Goal: Transaction & Acquisition: Purchase product/service

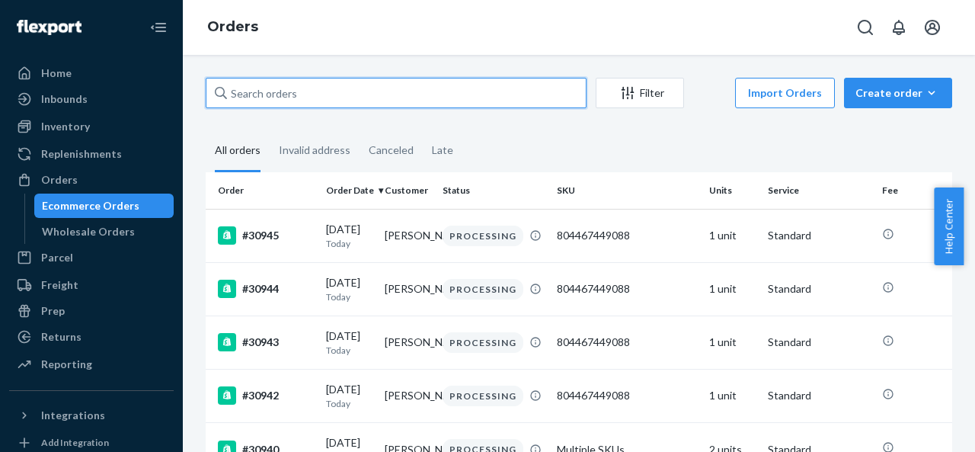
click at [428, 100] on input "text" at bounding box center [396, 93] width 381 height 30
type input "a"
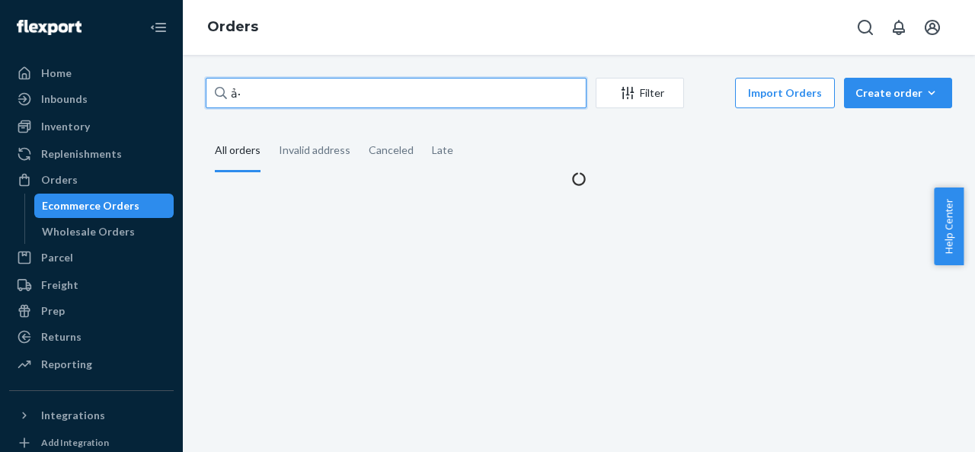
type input "ả"
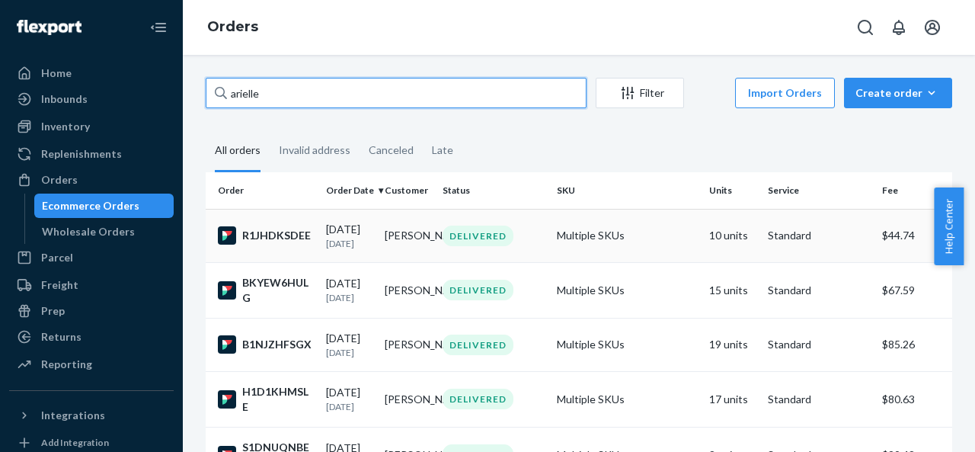
type input "arielle"
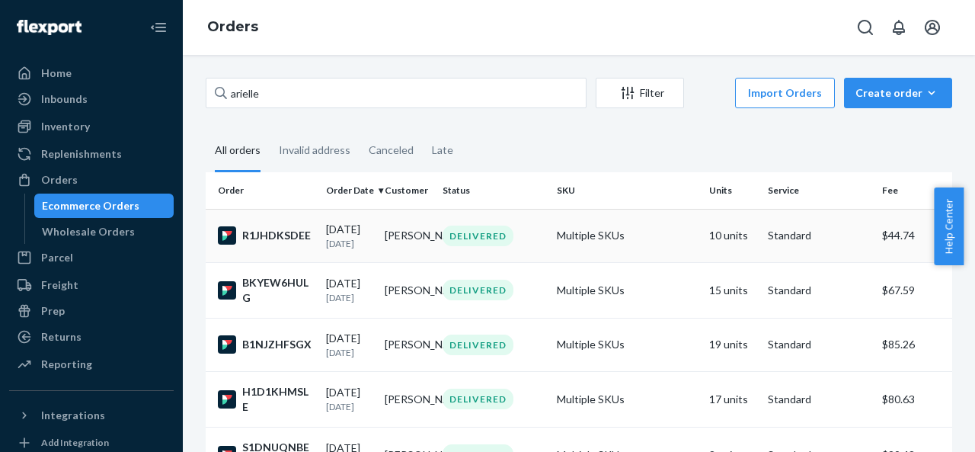
click at [265, 251] on td "R1JHDKSDEE" at bounding box center [263, 235] width 114 height 53
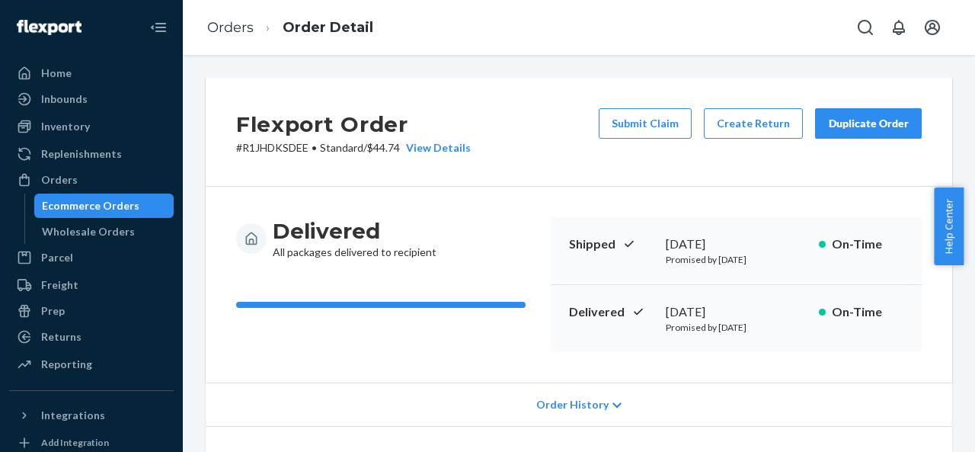
click at [830, 121] on div "Duplicate Order" at bounding box center [868, 123] width 81 height 15
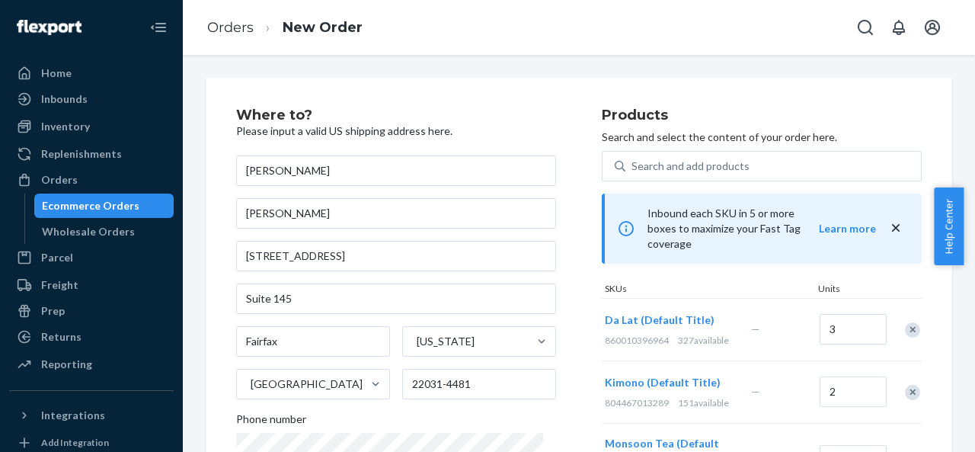
click at [905, 385] on div "Remove Item" at bounding box center [912, 392] width 15 height 15
click at [905, 391] on div "Remove Item" at bounding box center [912, 398] width 15 height 15
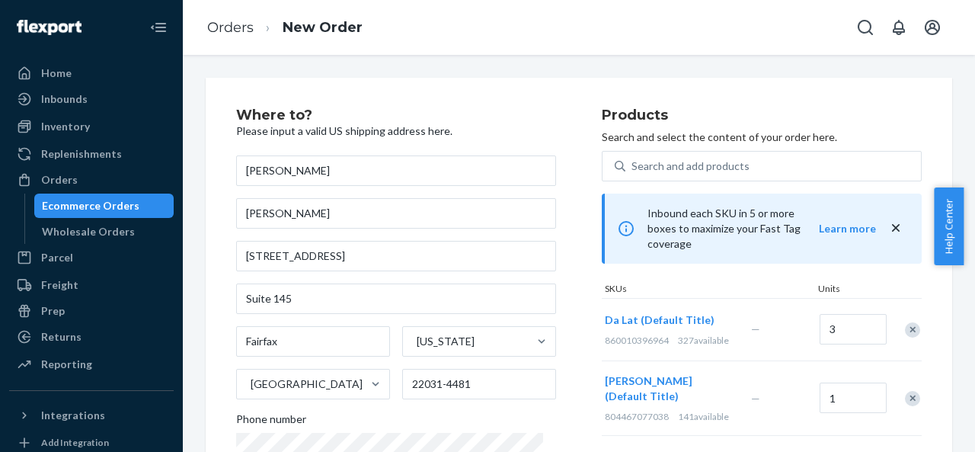
click at [905, 391] on div "Remove Item" at bounding box center [912, 398] width 15 height 15
click at [894, 378] on div at bounding box center [904, 398] width 38 height 40
click at [905, 391] on div "Remove Item" at bounding box center [912, 398] width 15 height 15
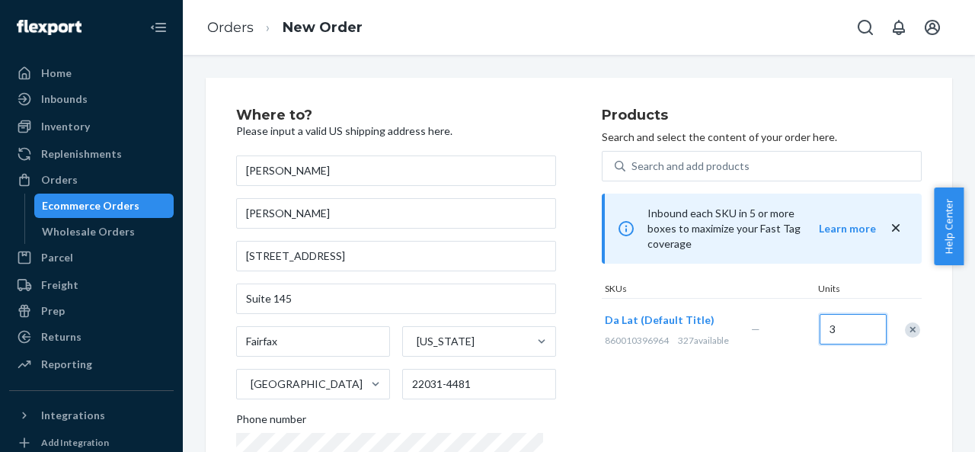
click at [855, 325] on input "3" at bounding box center [853, 329] width 67 height 30
type input "1"
click at [632, 167] on div "Search and add products" at bounding box center [691, 165] width 118 height 15
click at [632, 167] on input "Search and add products" at bounding box center [633, 165] width 2 height 15
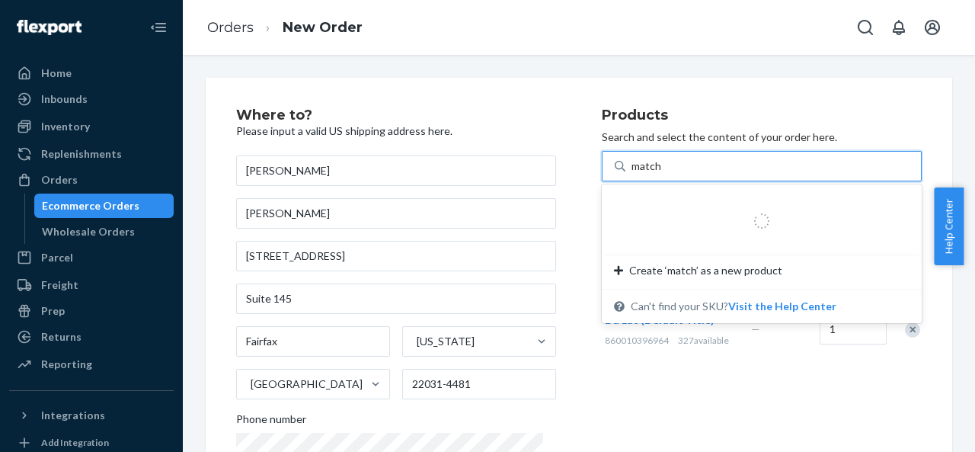
type input "matcha"
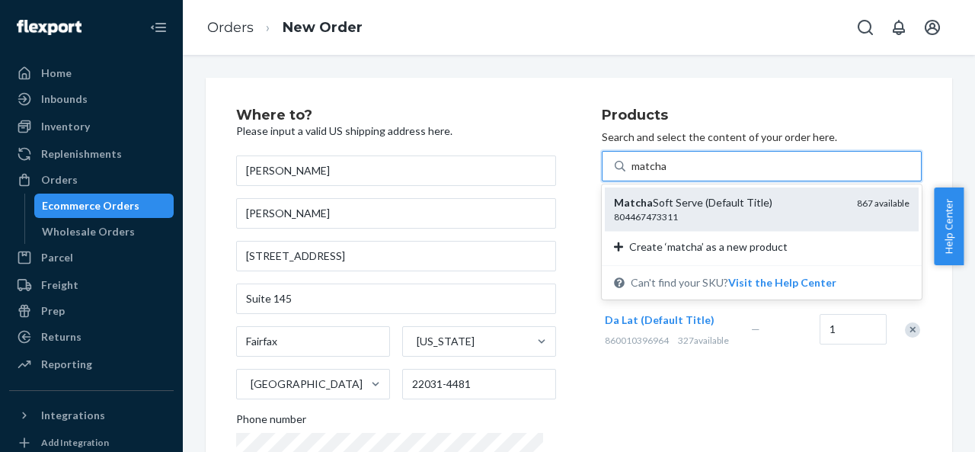
click at [623, 193] on div "Matcha Soft Serve (Default Title) 804467473311 867 available" at bounding box center [762, 208] width 314 height 43
click at [632, 174] on input "matcha" at bounding box center [650, 165] width 36 height 15
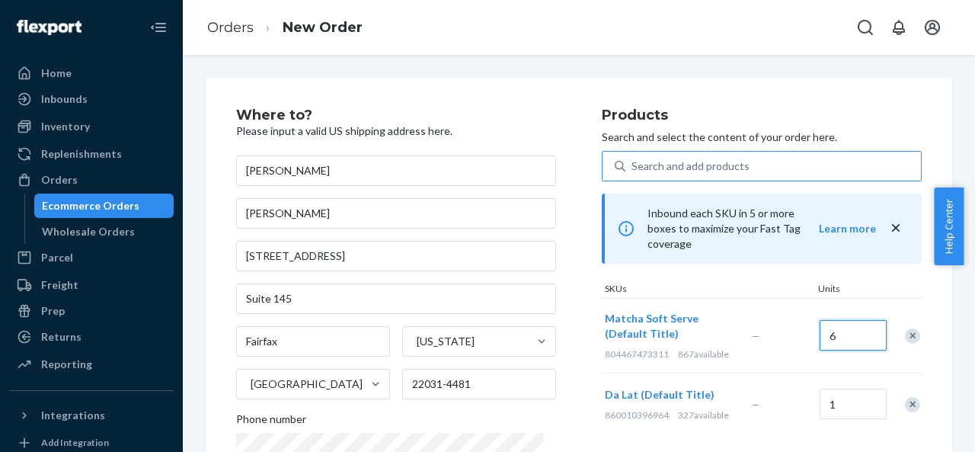
type input "6"
click at [646, 171] on div "Search and add products" at bounding box center [691, 165] width 118 height 15
click at [633, 171] on input "Search and add products" at bounding box center [633, 165] width 2 height 15
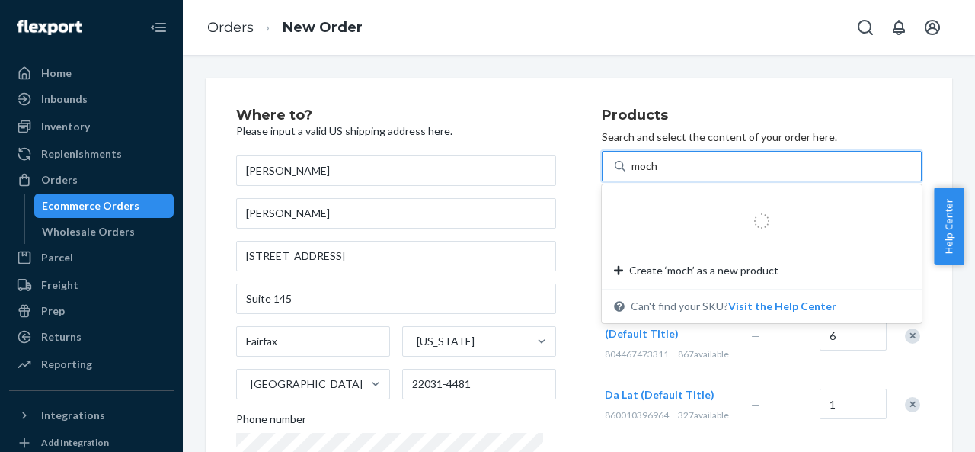
type input "mochi"
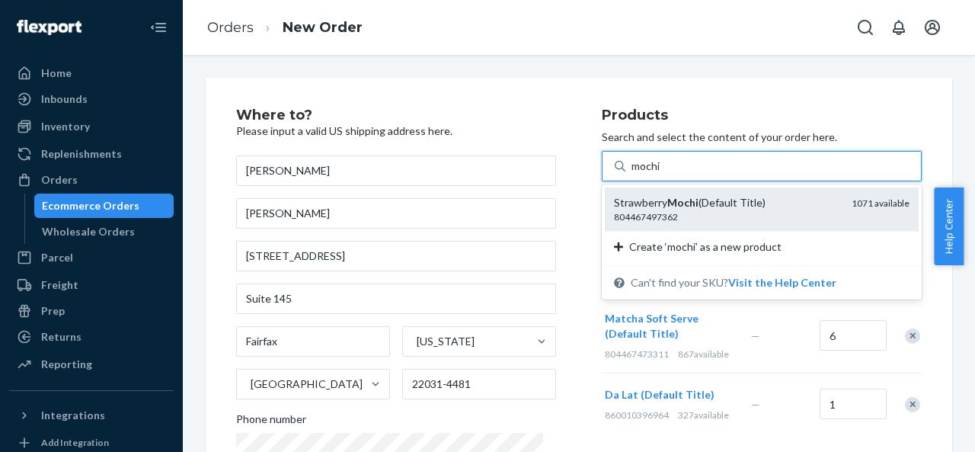
click at [654, 205] on div "Strawberry Mochi (Default Title)" at bounding box center [726, 202] width 225 height 15
click at [654, 174] on input "mochi" at bounding box center [647, 165] width 30 height 15
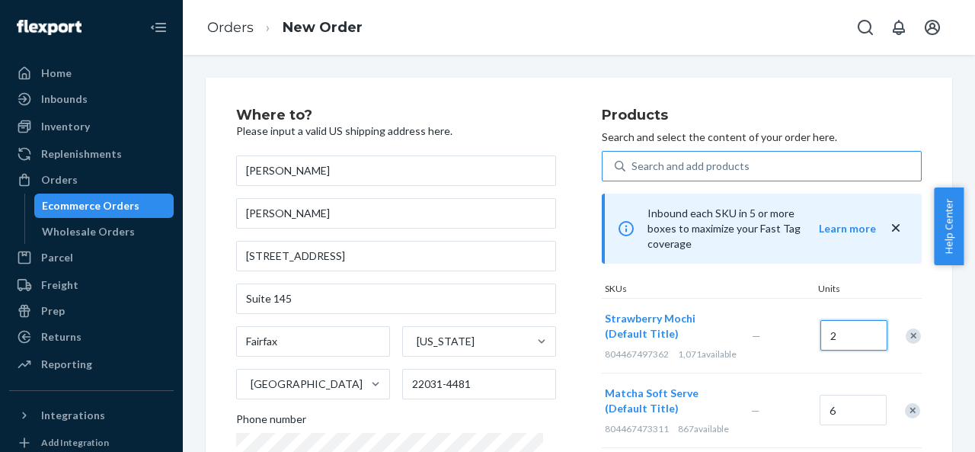
scroll to position [317, 0]
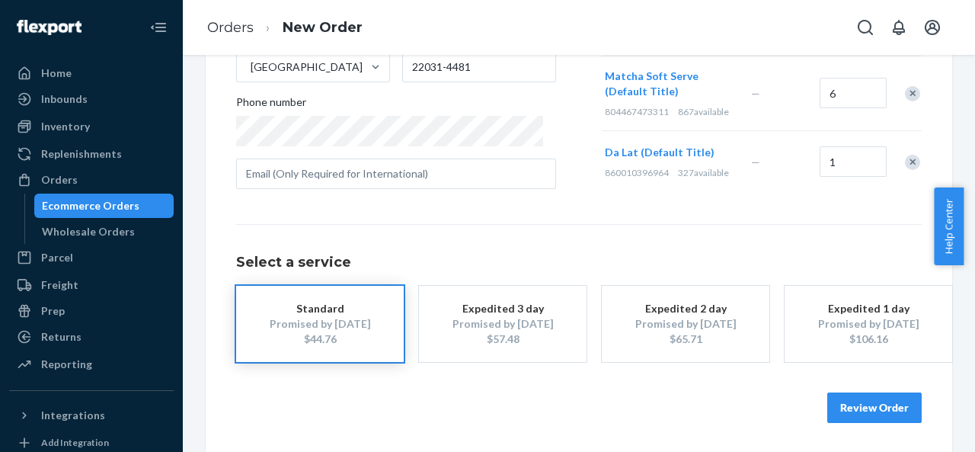
type input "2"
click at [849, 405] on button "Review Order" at bounding box center [874, 407] width 94 height 30
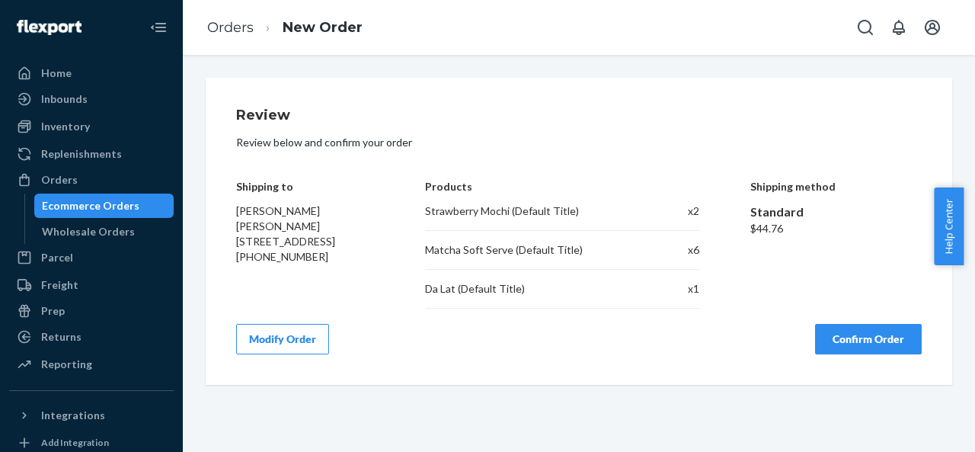
scroll to position [0, 0]
click at [289, 335] on button "Modify Order" at bounding box center [282, 339] width 93 height 30
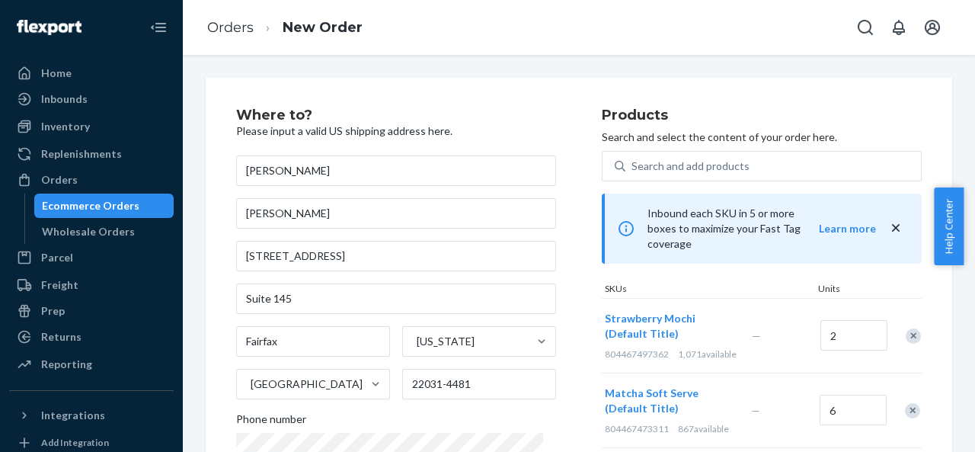
scroll to position [76, 0]
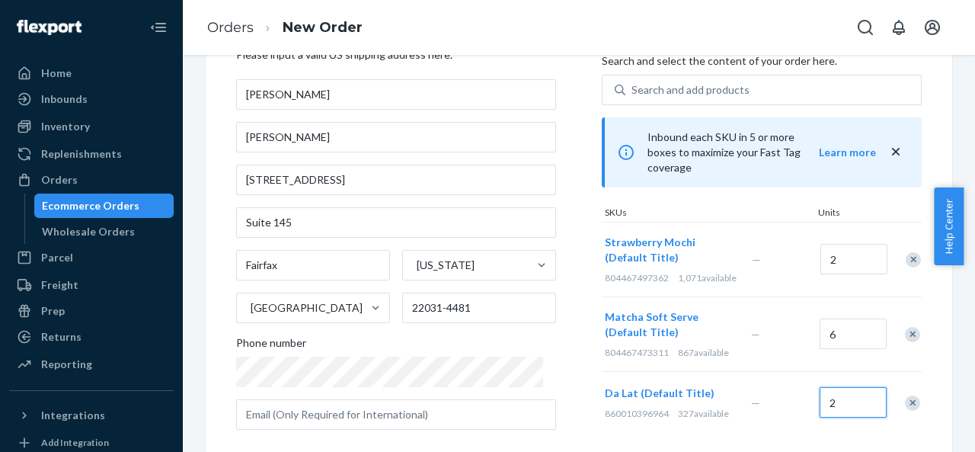
type input "2"
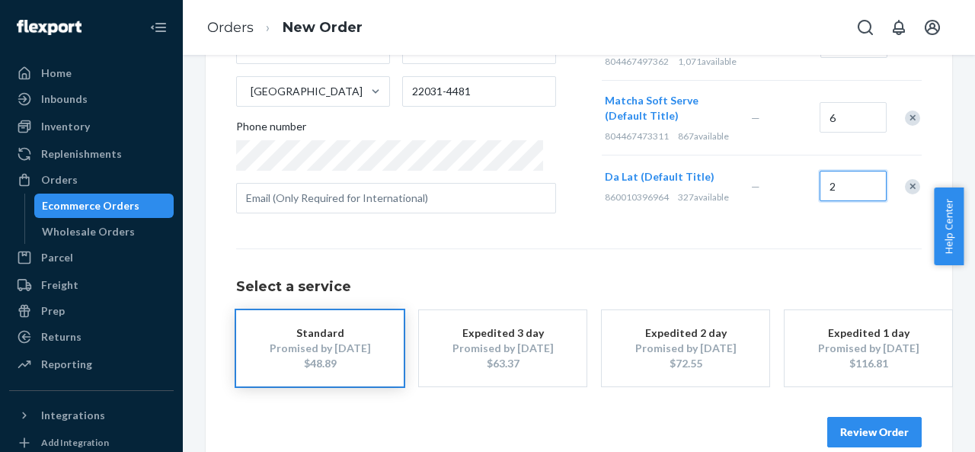
scroll to position [317, 0]
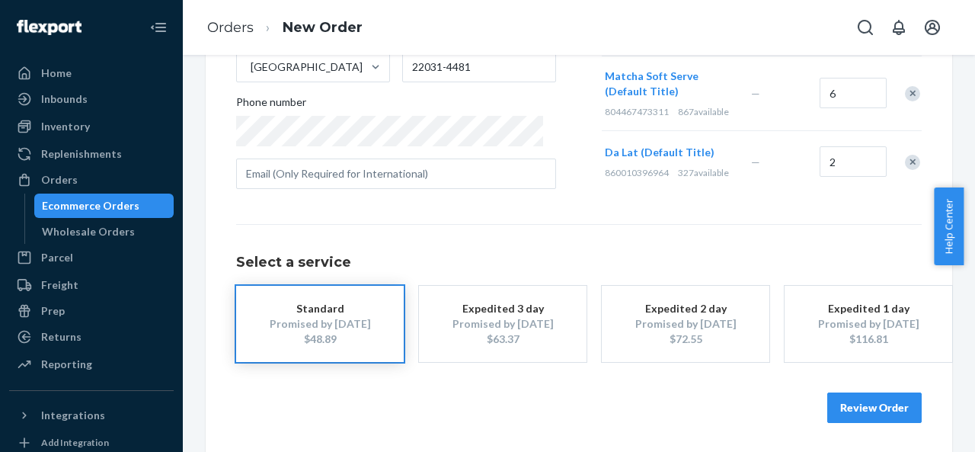
click at [864, 394] on button "Review Order" at bounding box center [874, 407] width 94 height 30
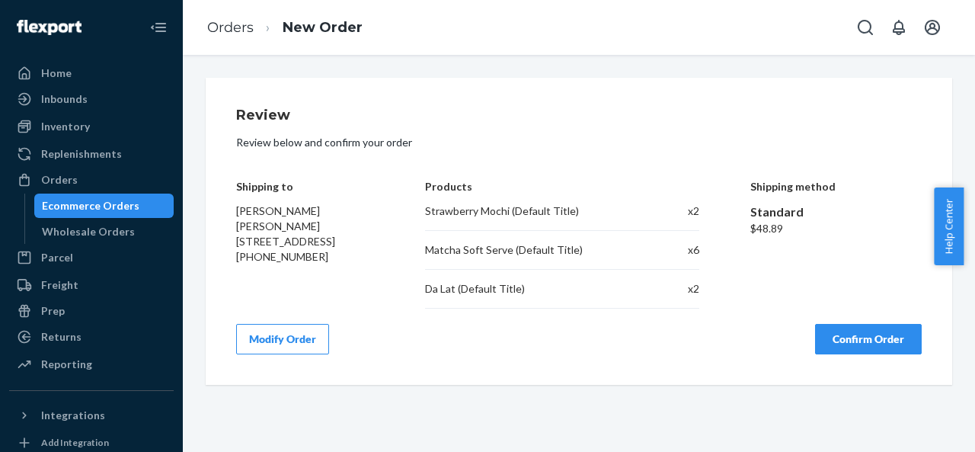
scroll to position [0, 0]
click at [815, 340] on button "Confirm Order" at bounding box center [868, 339] width 107 height 30
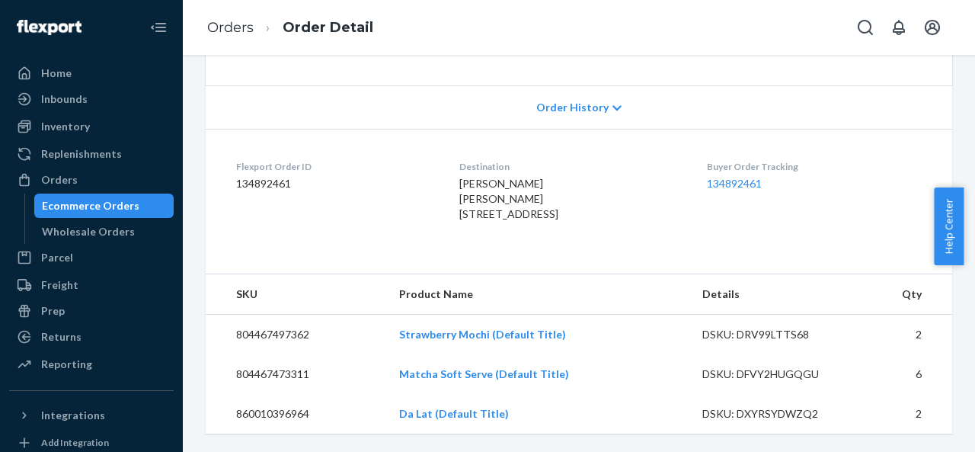
scroll to position [341, 0]
click at [730, 177] on link "134892461" at bounding box center [734, 183] width 55 height 13
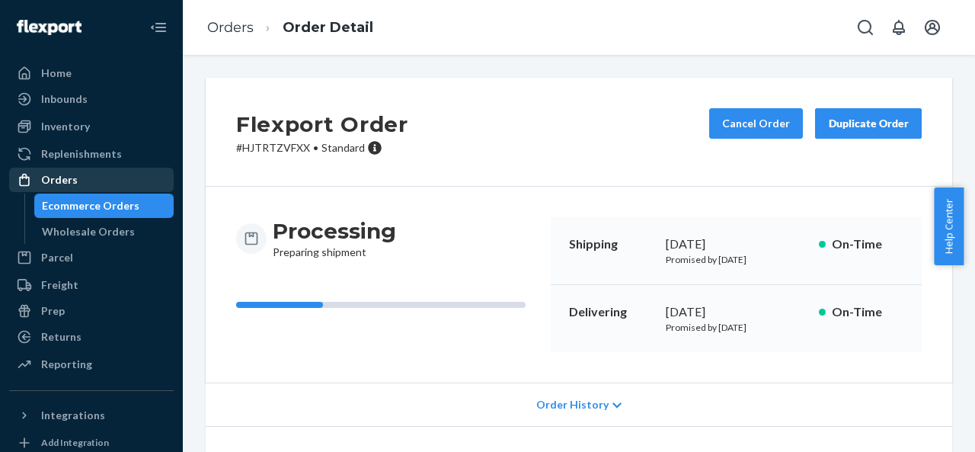
click at [99, 182] on div "Orders" at bounding box center [91, 179] width 161 height 21
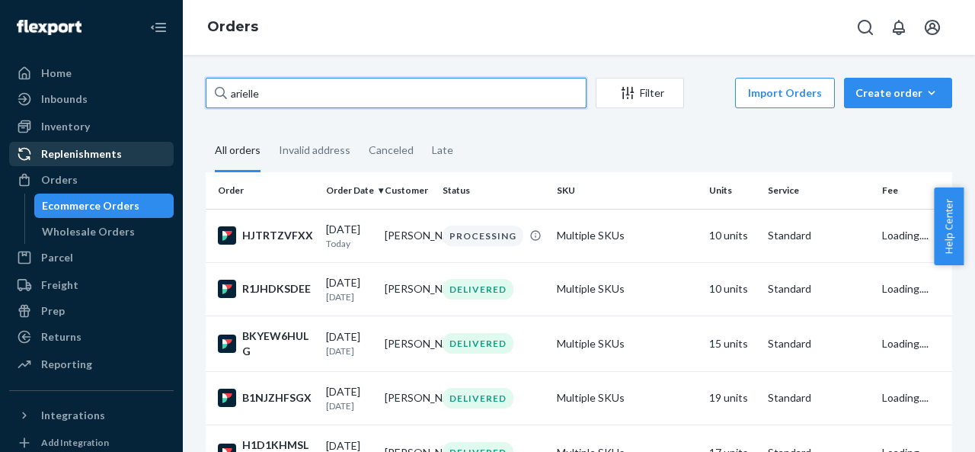
drag, startPoint x: 480, startPoint y: 103, endPoint x: 151, endPoint y: 152, distance: 332.7
click at [151, 152] on div "Home Inbounds Shipping Plans Problems Inventory Products Replenishments Orders …" at bounding box center [487, 226] width 975 height 452
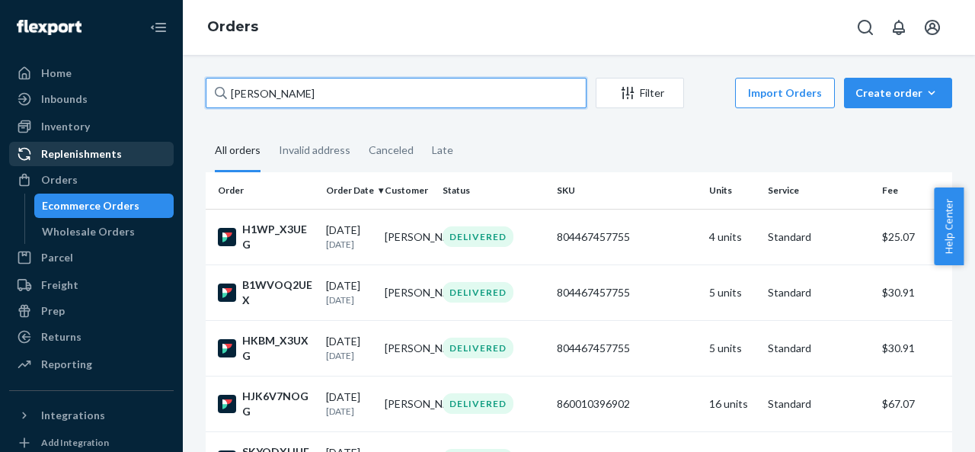
type input "[PERSON_NAME]"
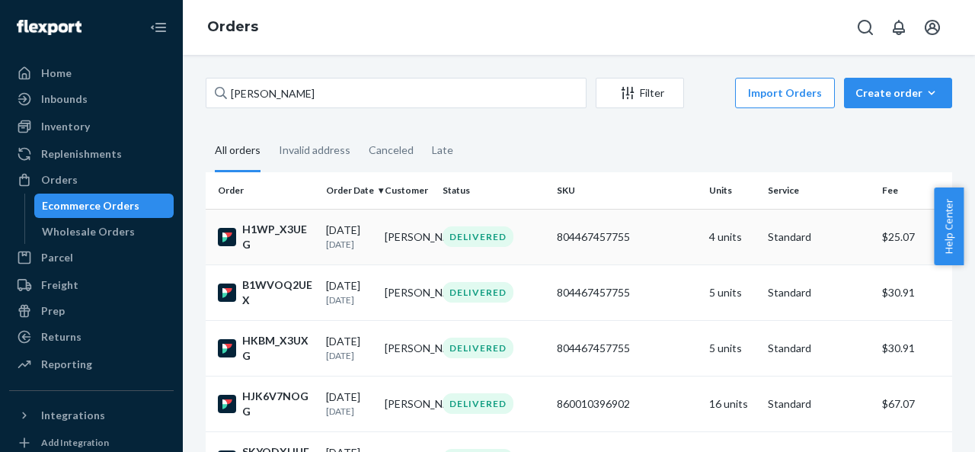
click at [531, 238] on div "DELIVERED" at bounding box center [494, 236] width 108 height 21
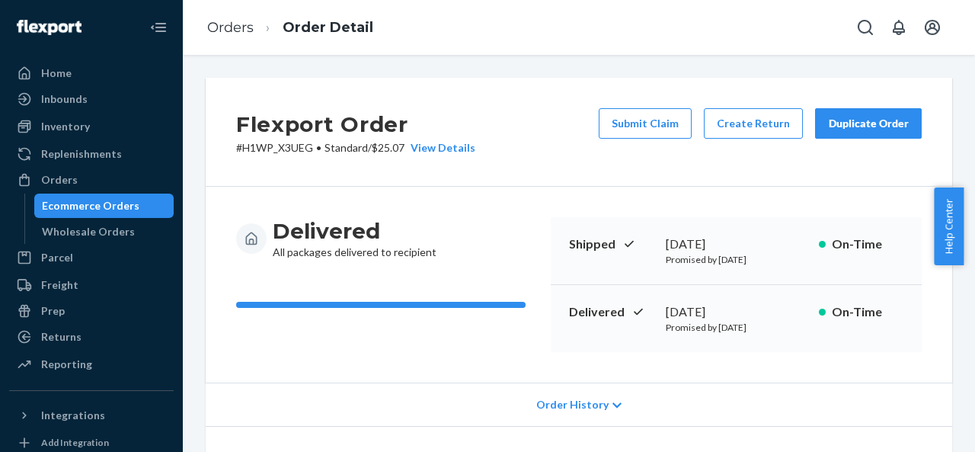
click at [859, 121] on div "Duplicate Order" at bounding box center [868, 123] width 81 height 15
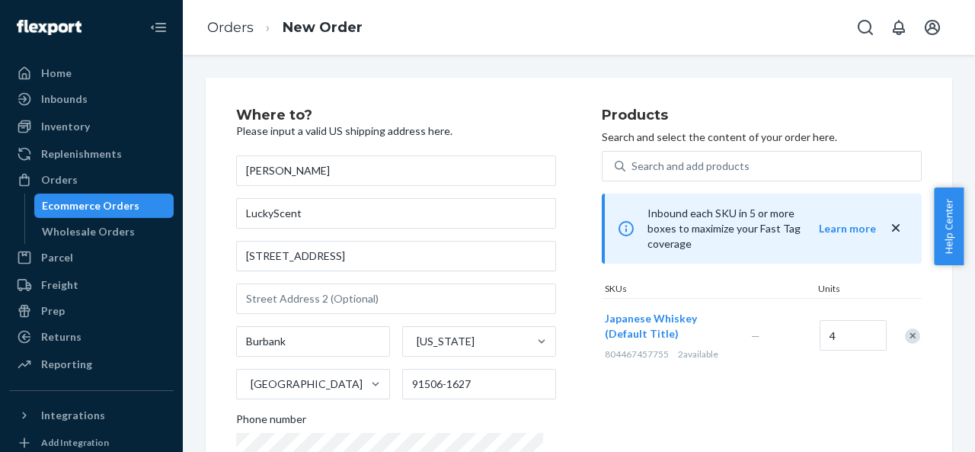
click at [905, 328] on div "Remove Item" at bounding box center [912, 335] width 15 height 15
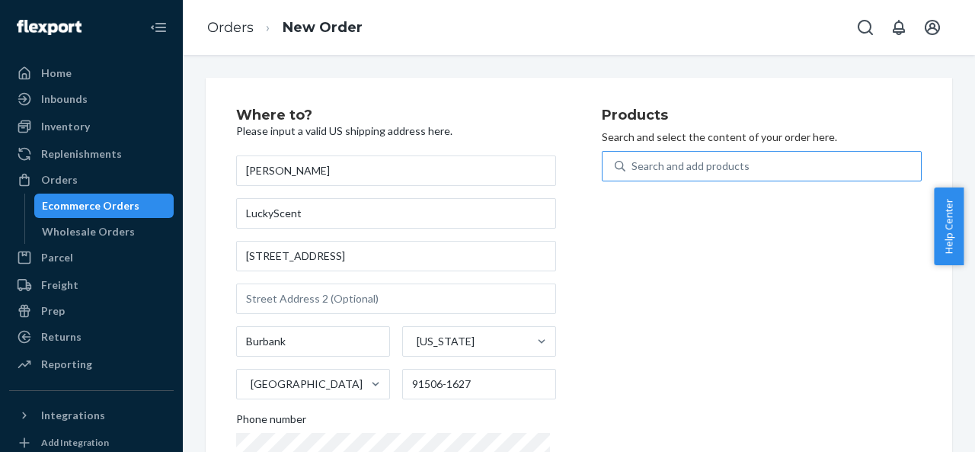
click at [656, 173] on div "Search and add products" at bounding box center [691, 165] width 118 height 15
click at [633, 173] on input "Search and add products" at bounding box center [633, 165] width 2 height 15
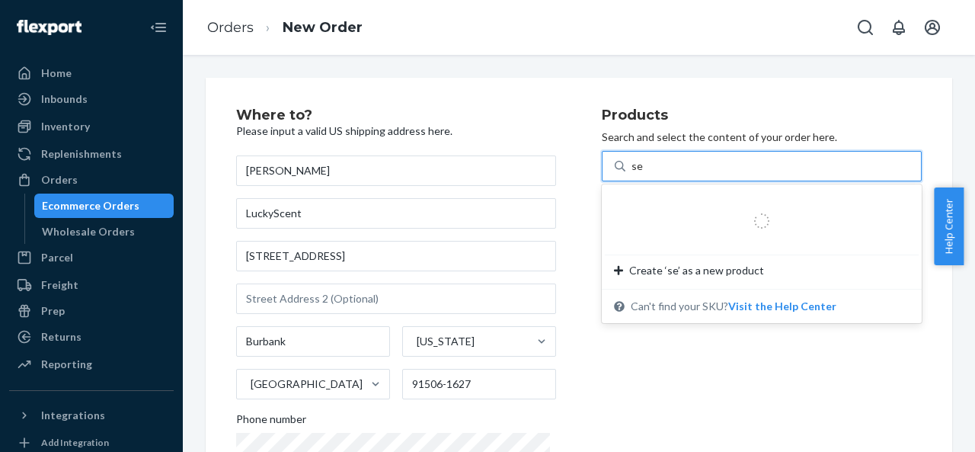
type input "set"
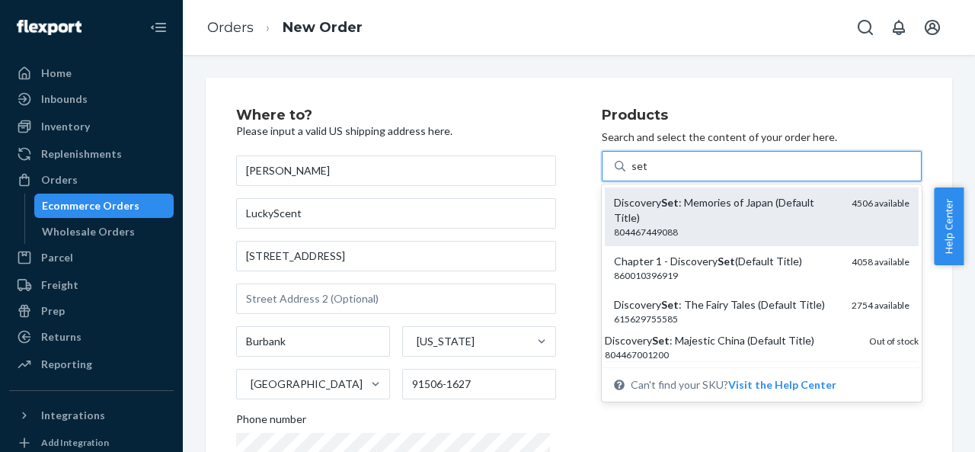
click at [647, 232] on div "804467449088" at bounding box center [726, 231] width 225 height 13
click at [647, 174] on input "set" at bounding box center [640, 165] width 16 height 15
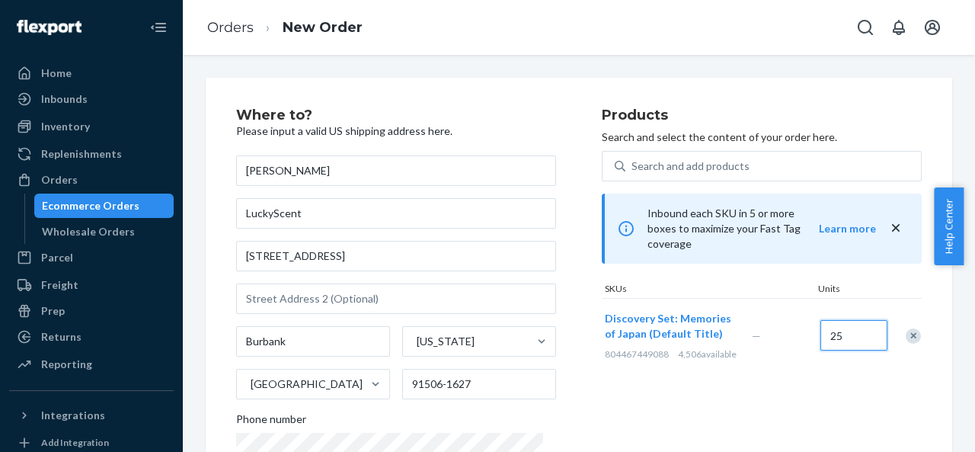
type input "25"
click at [733, 357] on div "Discovery Set: Memories of Japan (Default Title) 804467449088 4,506 available" at bounding box center [675, 336] width 147 height 74
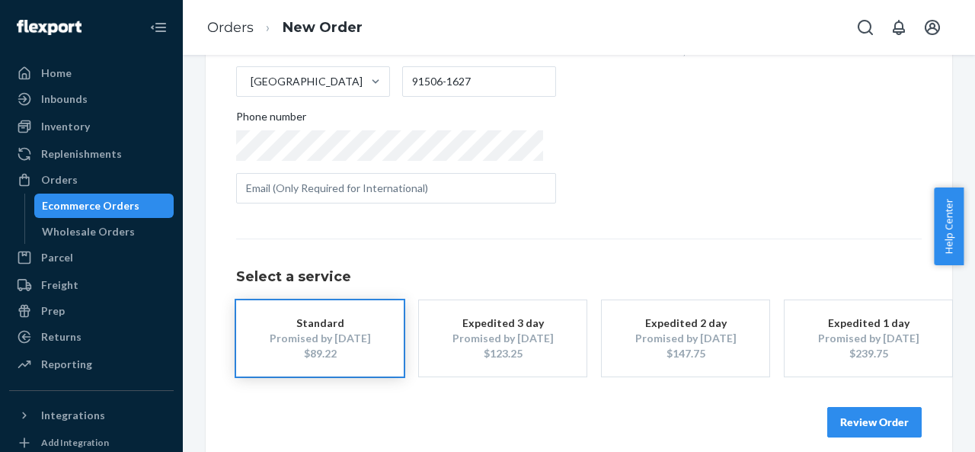
scroll to position [317, 0]
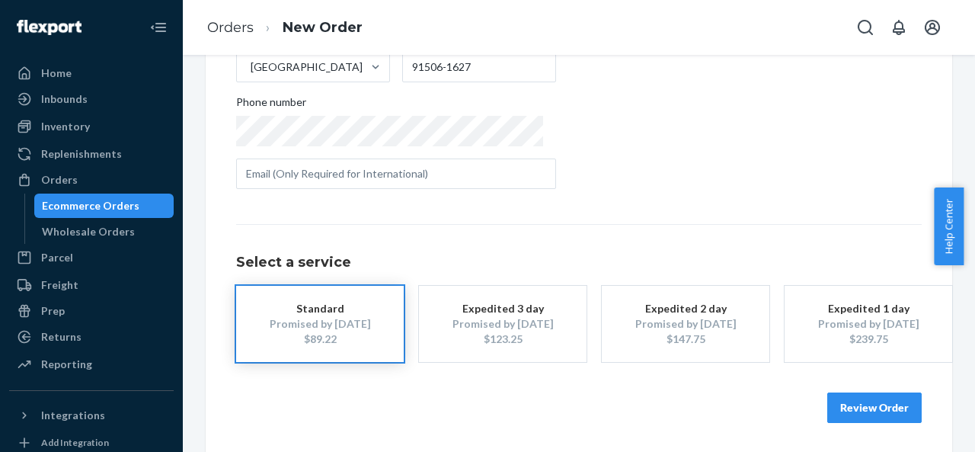
click at [891, 399] on button "Review Order" at bounding box center [874, 407] width 94 height 30
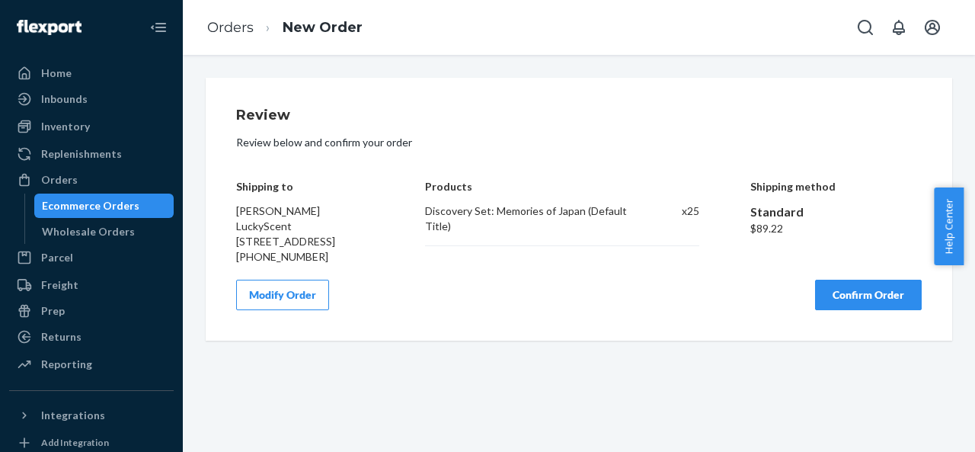
scroll to position [0, 0]
click at [817, 298] on button "Confirm Order" at bounding box center [868, 295] width 107 height 30
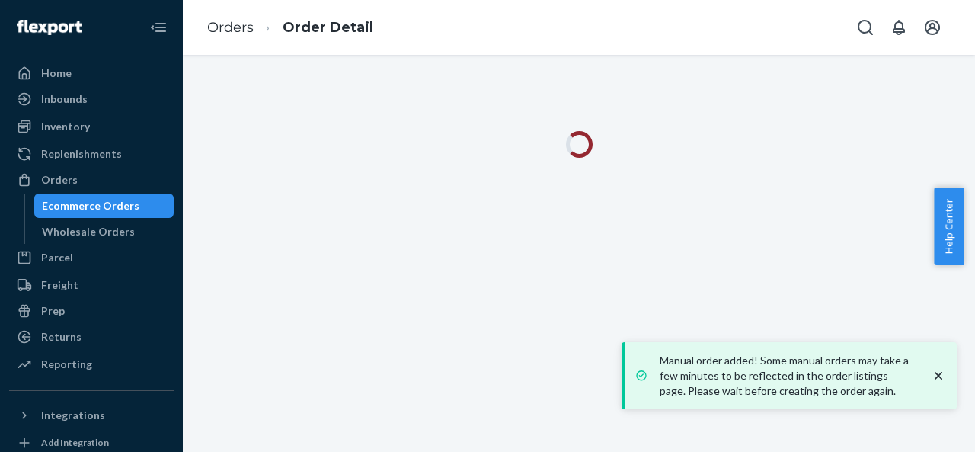
click at [939, 366] on div "Manual order added! Some manual orders may take a few minutes to be reflected i…" at bounding box center [790, 376] width 311 height 46
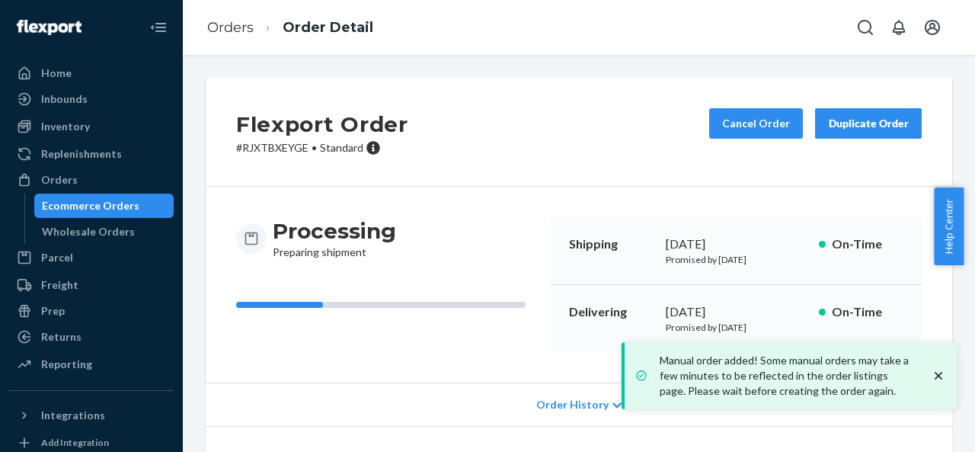
click at [935, 372] on icon "close toast" at bounding box center [938, 375] width 15 height 15
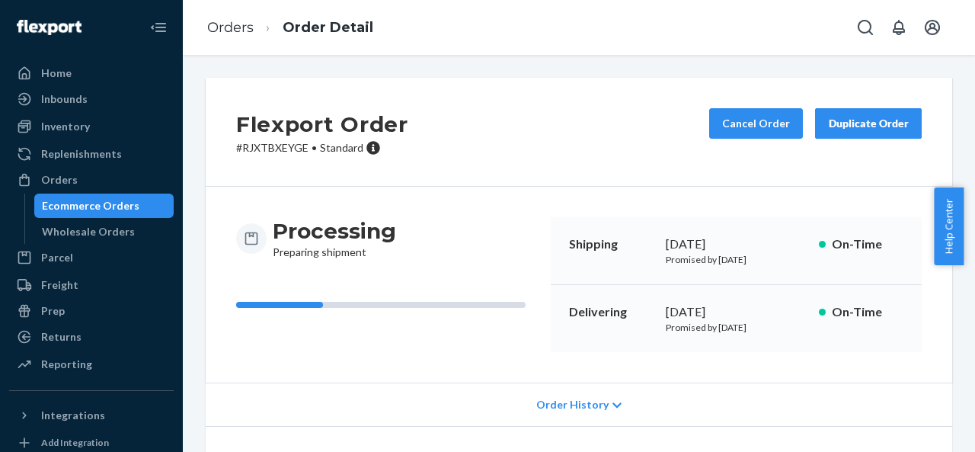
scroll to position [247, 0]
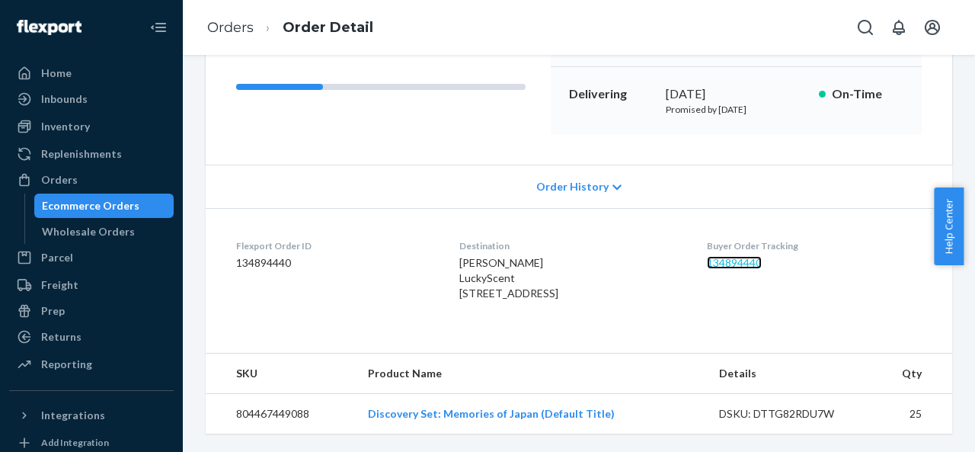
click at [737, 256] on link "134894440" at bounding box center [734, 262] width 55 height 13
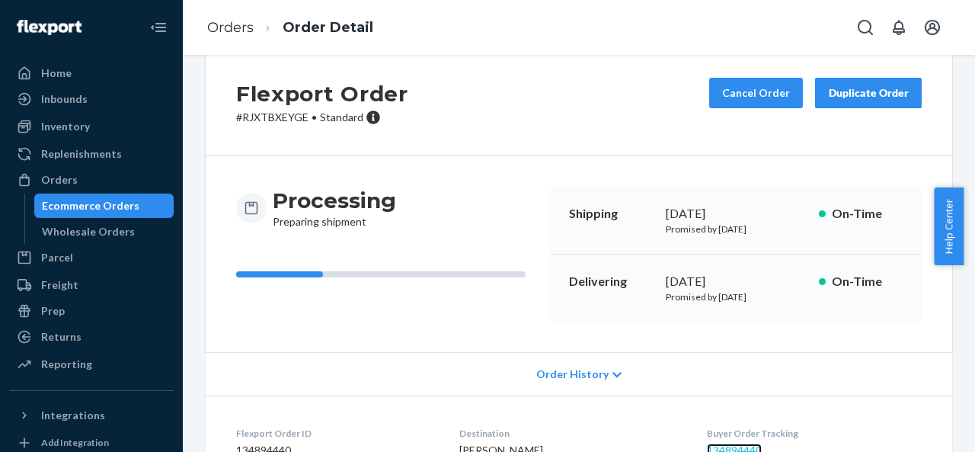
scroll to position [0, 0]
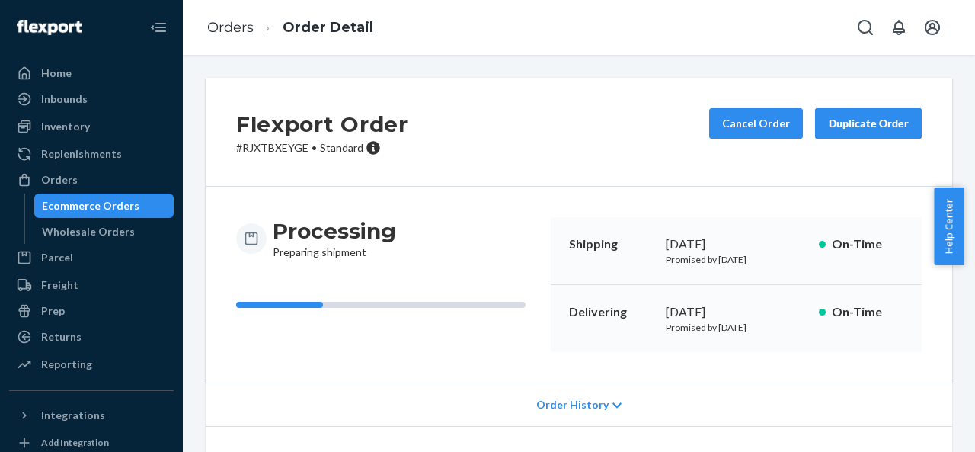
click at [841, 120] on div "Duplicate Order" at bounding box center [868, 123] width 81 height 15
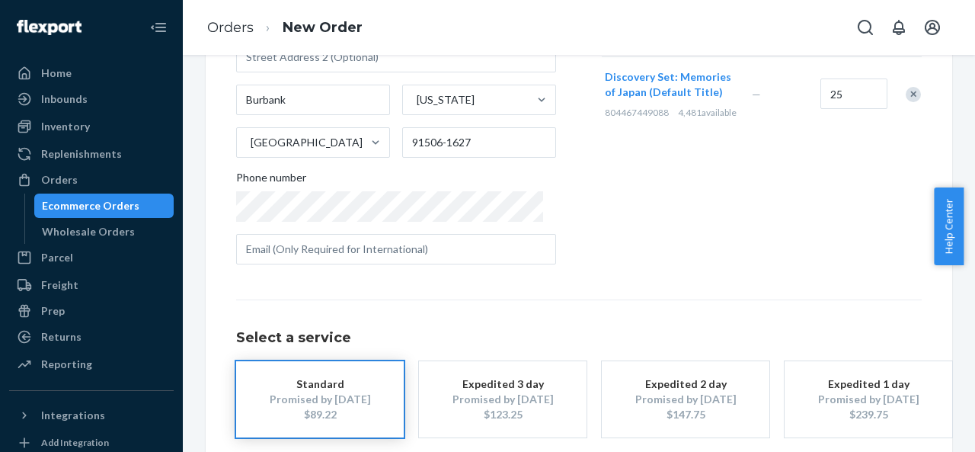
scroll to position [317, 0]
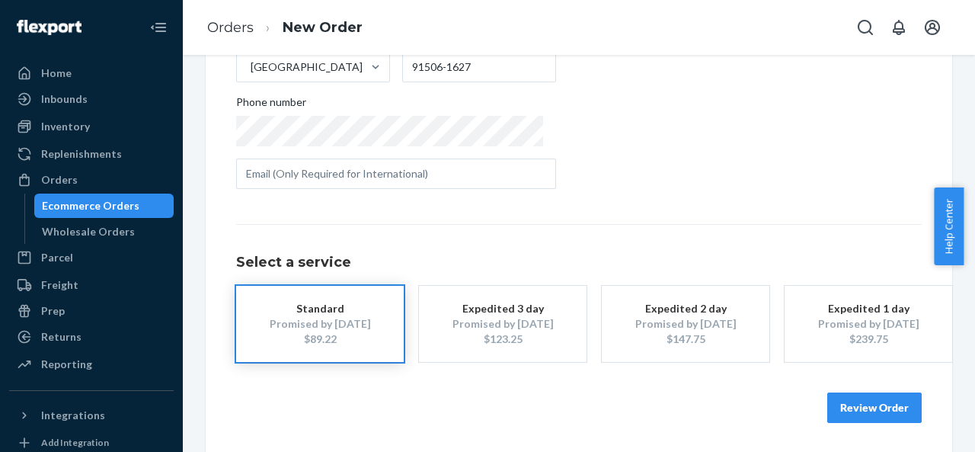
click at [881, 397] on button "Review Order" at bounding box center [874, 407] width 94 height 30
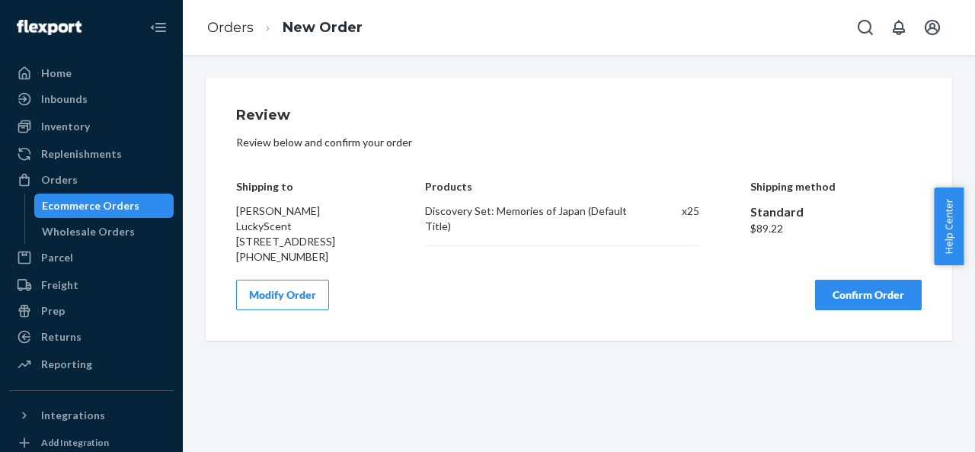
scroll to position [0, 0]
click at [817, 310] on button "Confirm Order" at bounding box center [868, 295] width 107 height 30
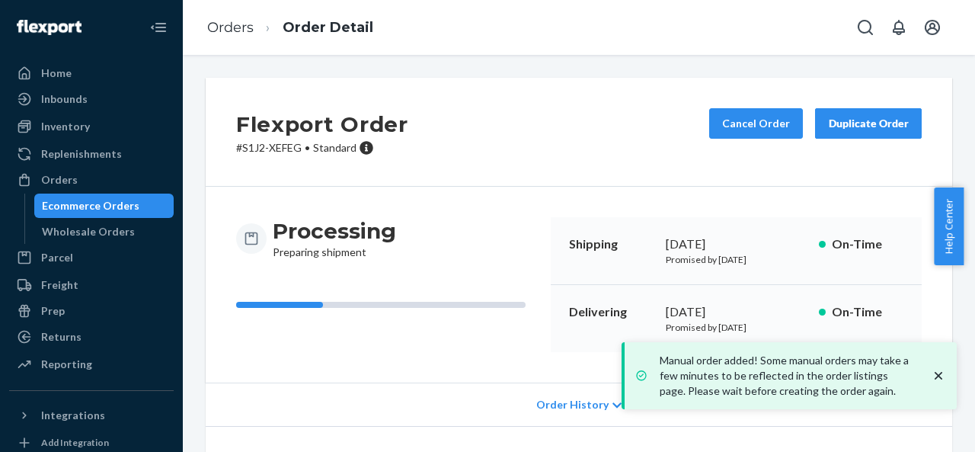
click at [944, 375] on icon "close toast" at bounding box center [938, 375] width 15 height 15
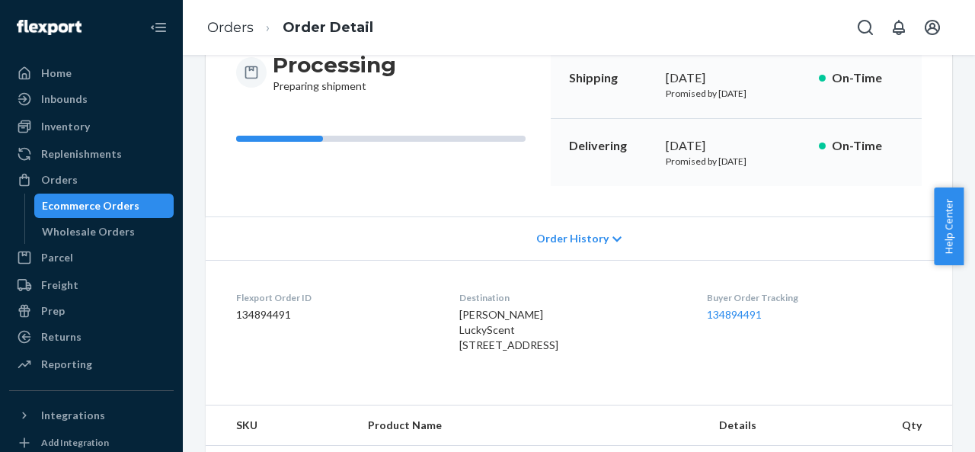
scroll to position [247, 0]
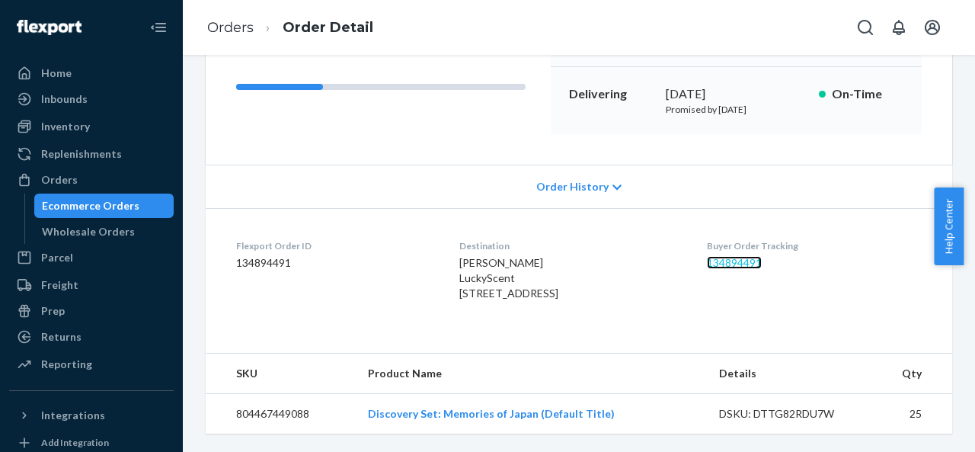
click at [722, 256] on link "134894491" at bounding box center [734, 262] width 55 height 13
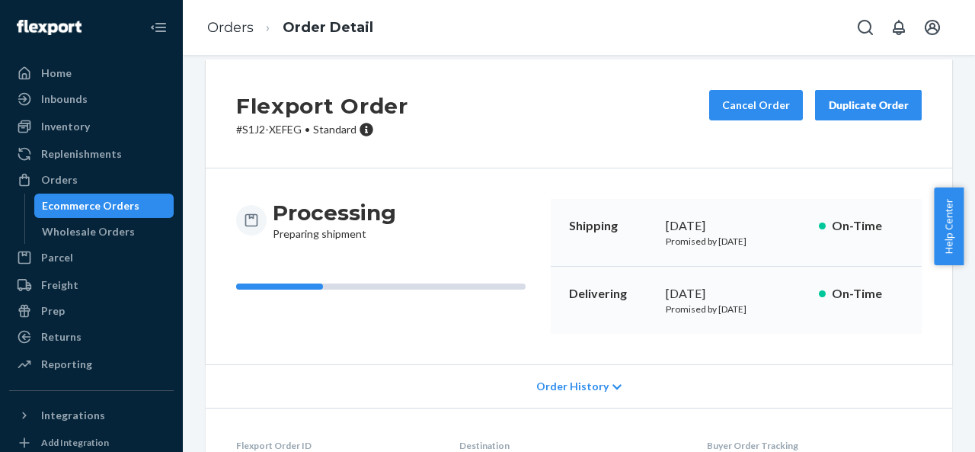
click at [828, 111] on div "Duplicate Order" at bounding box center [868, 105] width 81 height 15
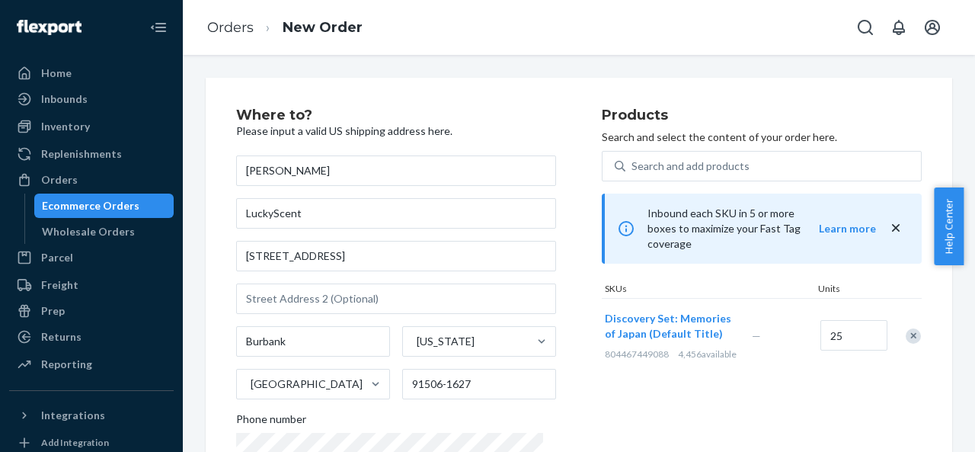
click at [906, 328] on div "Remove Item" at bounding box center [913, 335] width 15 height 15
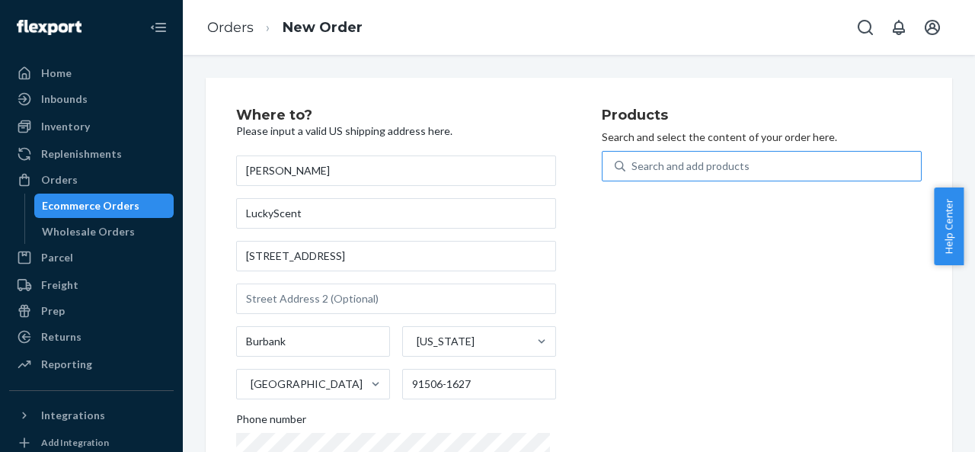
click at [721, 171] on div "Search and add products" at bounding box center [691, 165] width 118 height 15
click at [633, 171] on input "Search and add products" at bounding box center [633, 165] width 2 height 15
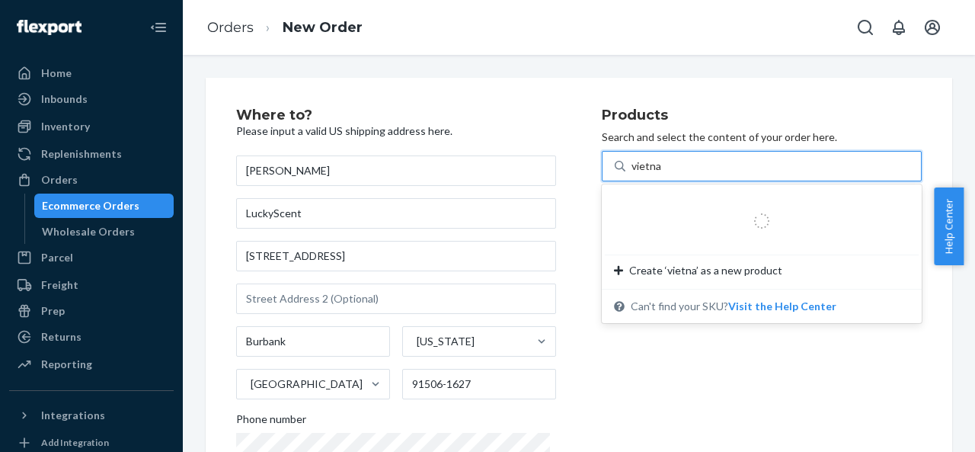
type input "[GEOGRAPHIC_DATA]"
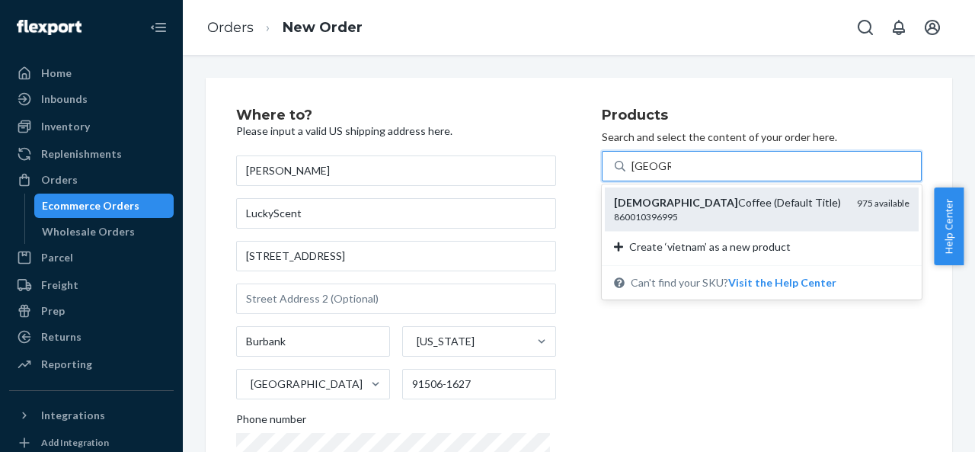
click at [715, 193] on div "Vietnamese Coffee (Default Title) 860010396995 975 available" at bounding box center [762, 208] width 314 height 43
click at [671, 174] on input "[GEOGRAPHIC_DATA]" at bounding box center [652, 165] width 40 height 15
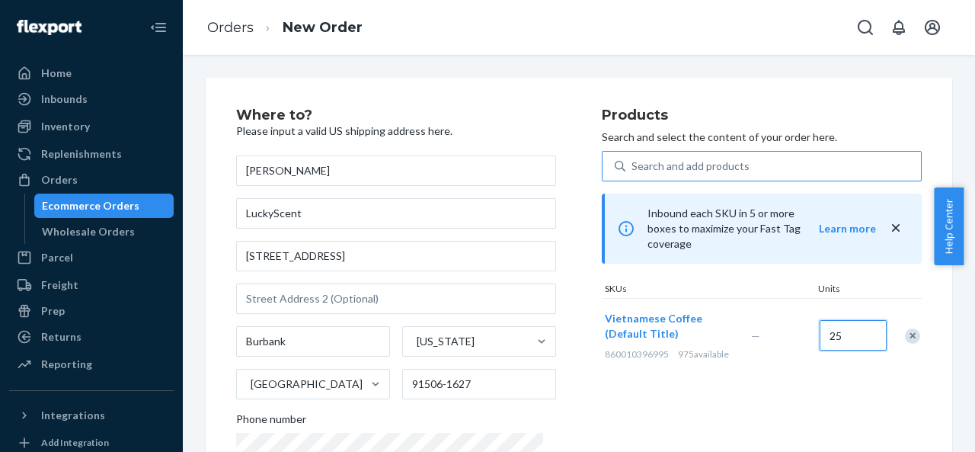
type input "25"
click at [639, 409] on div "Products Search and select the content of your order here. Search and add produ…" at bounding box center [762, 313] width 320 height 410
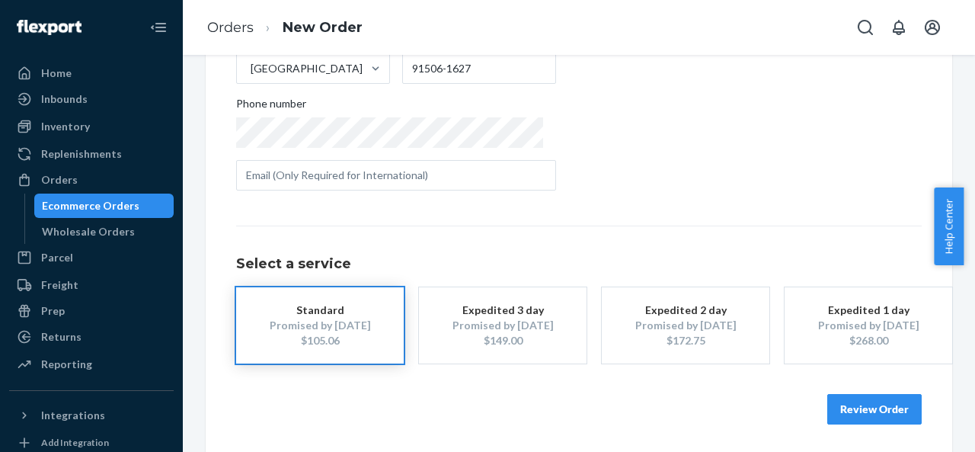
scroll to position [317, 0]
click at [842, 401] on button "Review Order" at bounding box center [874, 407] width 94 height 30
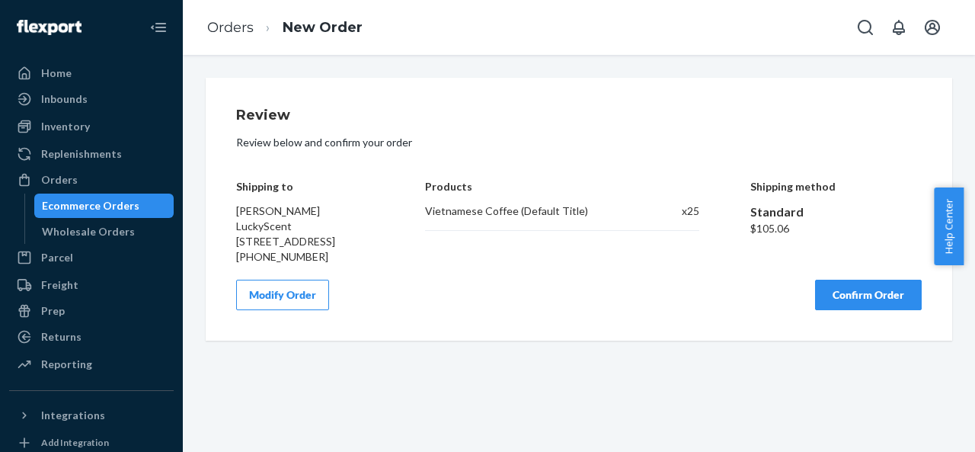
click at [840, 299] on button "Confirm Order" at bounding box center [868, 295] width 107 height 30
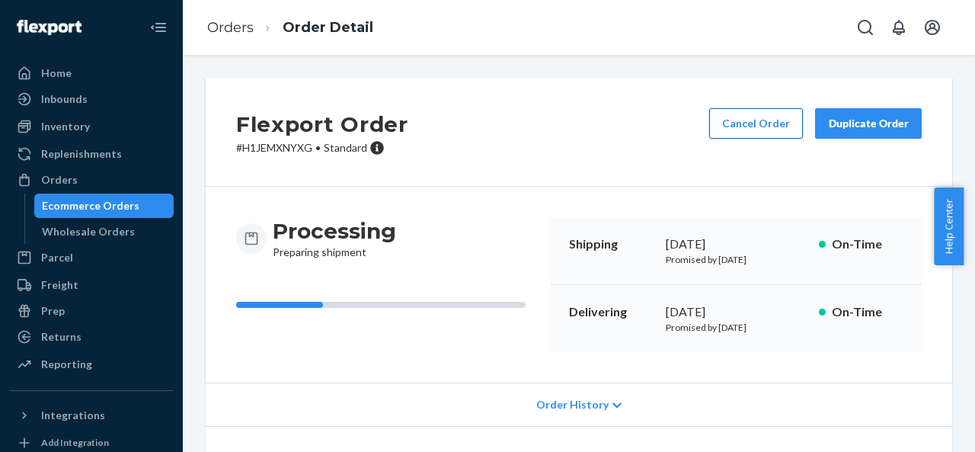
click at [747, 114] on button "Cancel Order" at bounding box center [756, 123] width 94 height 30
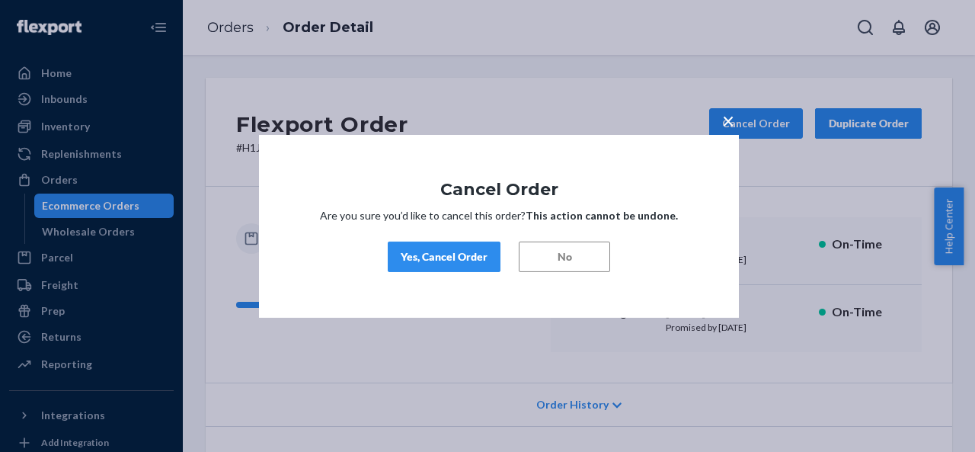
click at [437, 257] on div "Yes, Cancel Order" at bounding box center [444, 256] width 87 height 15
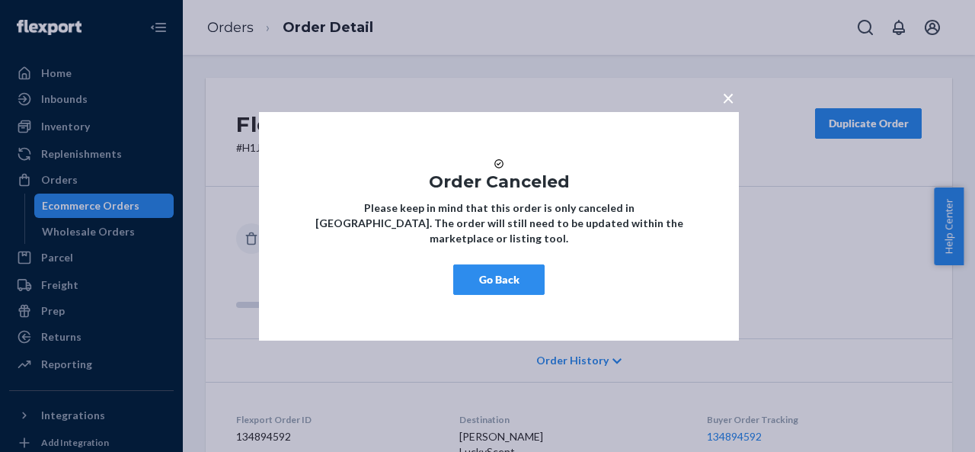
click at [508, 285] on button "Go Back" at bounding box center [498, 279] width 91 height 30
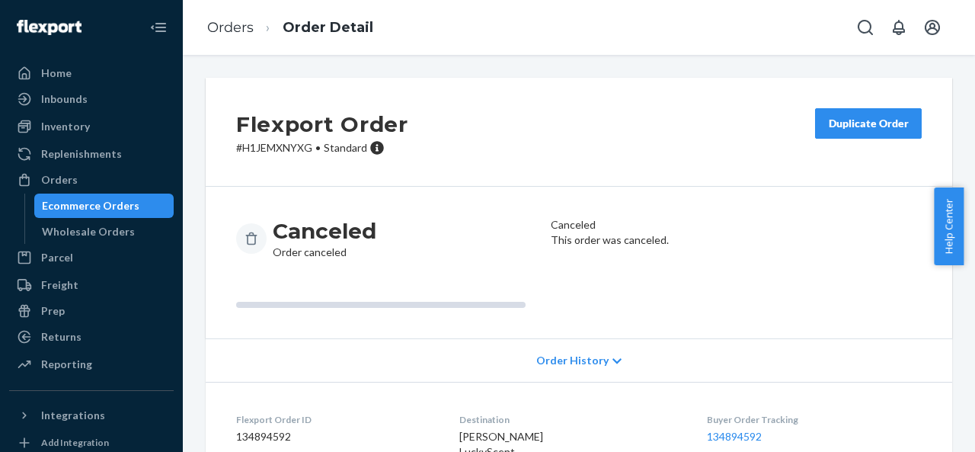
click at [856, 129] on div "Duplicate Order" at bounding box center [868, 123] width 81 height 15
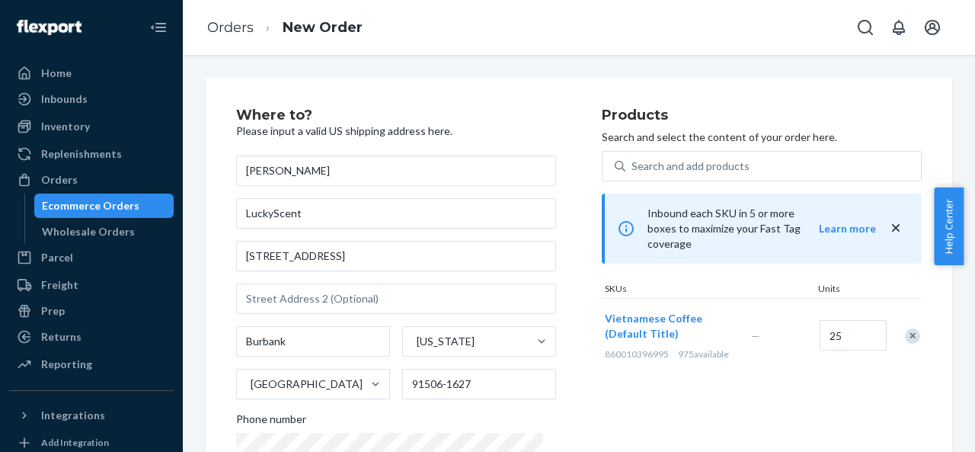
click at [905, 328] on div "Remove Item" at bounding box center [912, 335] width 15 height 15
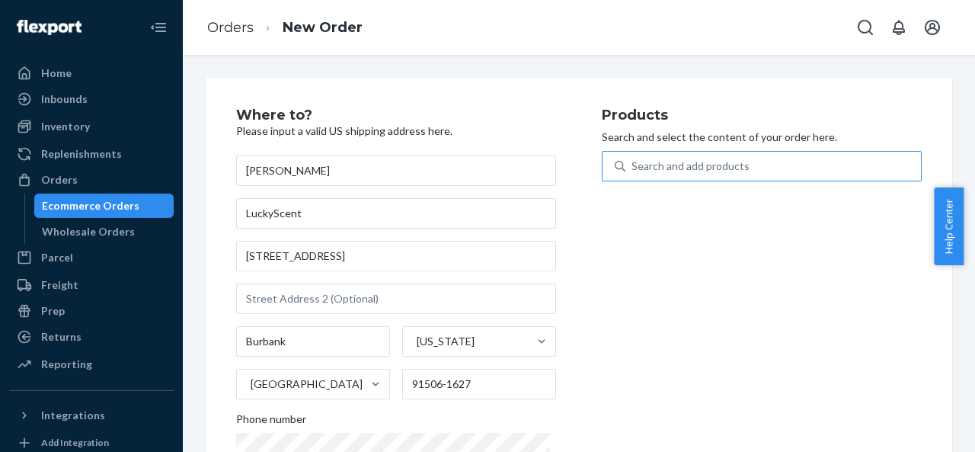
click at [774, 167] on div "Search and add products" at bounding box center [773, 165] width 296 height 27
click at [633, 167] on input "Search and add products" at bounding box center [633, 165] width 2 height 15
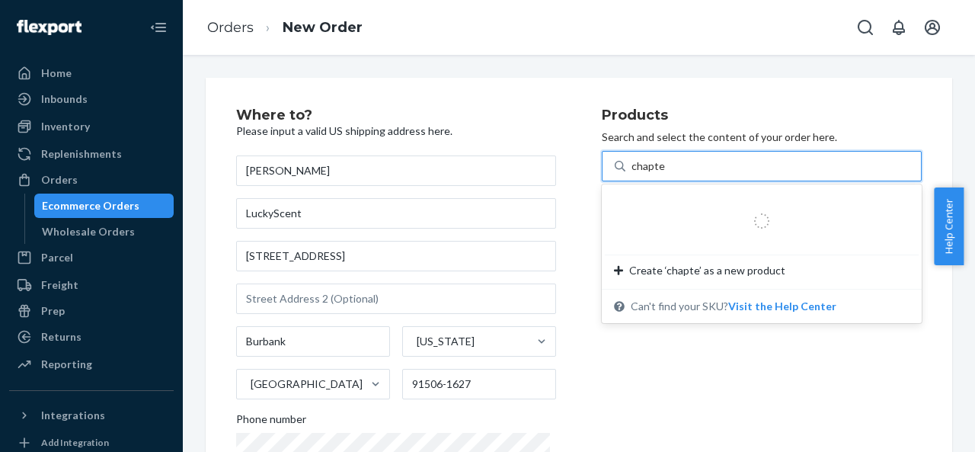
type input "chapter"
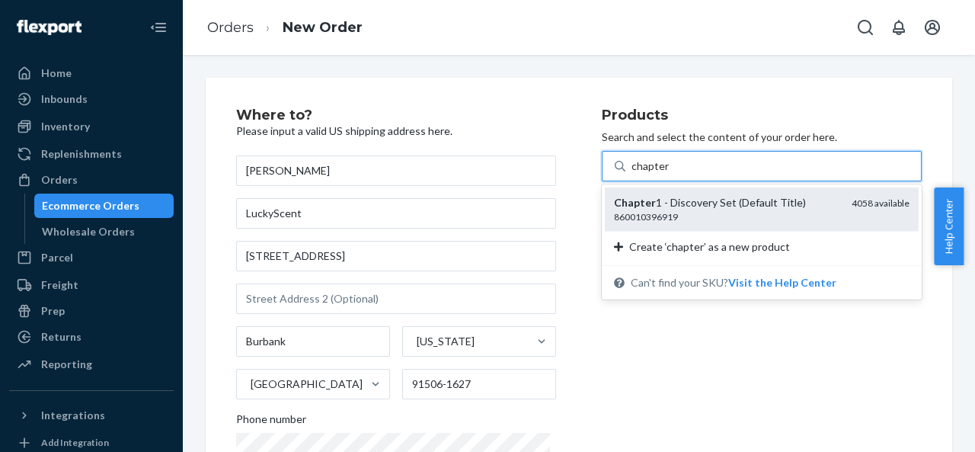
click at [756, 204] on div "Chapter 1 - Discovery Set (Default Title)" at bounding box center [726, 202] width 225 height 15
click at [669, 174] on input "chapter" at bounding box center [650, 165] width 37 height 15
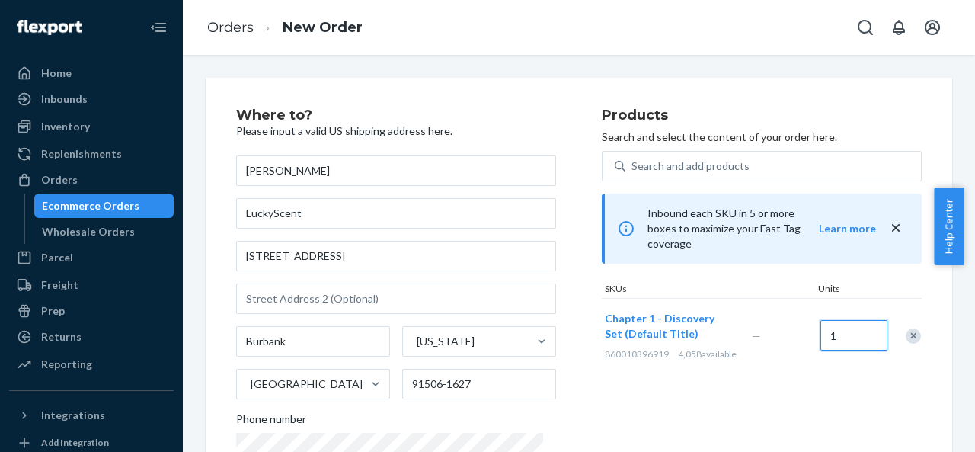
click at [849, 333] on input "1" at bounding box center [853, 335] width 67 height 30
type input "25"
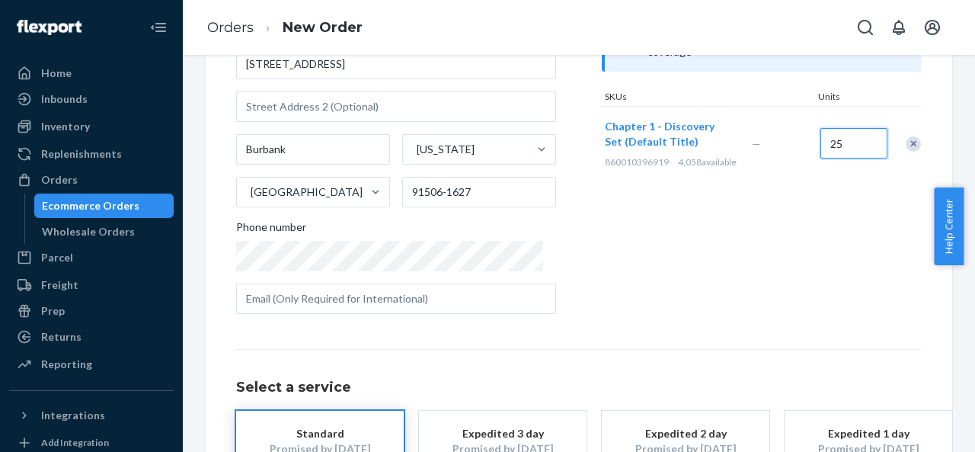
scroll to position [305, 0]
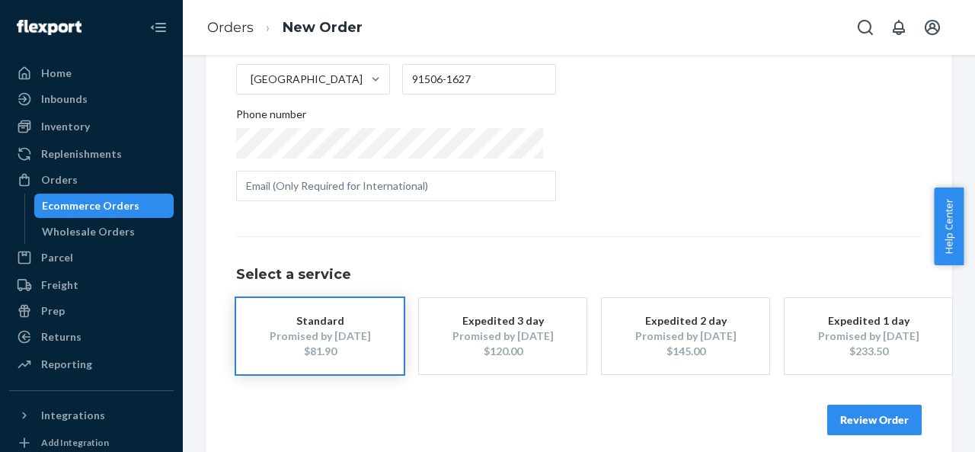
click at [863, 414] on button "Review Order" at bounding box center [874, 420] width 94 height 30
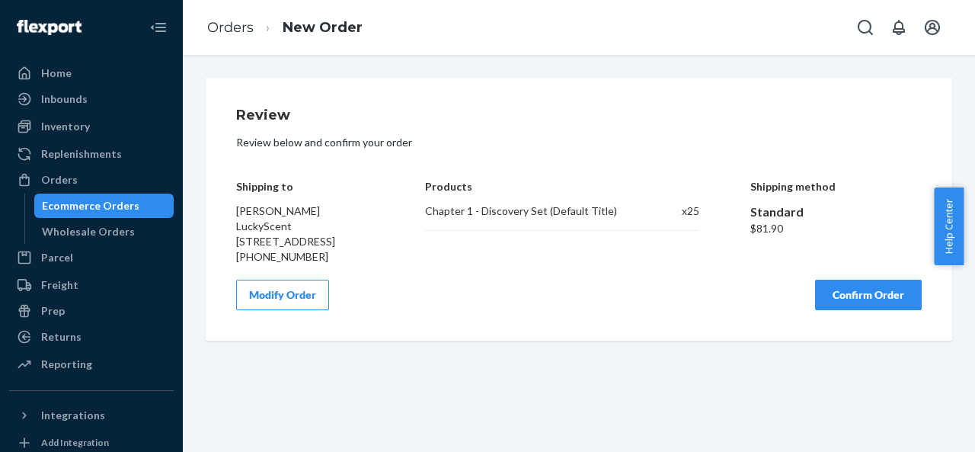
click at [842, 310] on button "Confirm Order" at bounding box center [868, 295] width 107 height 30
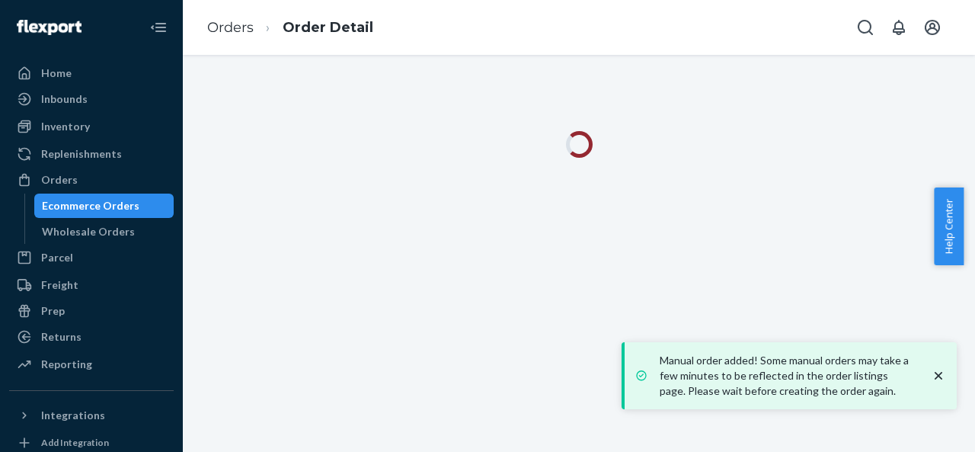
click at [937, 375] on icon "close toast" at bounding box center [939, 376] width 8 height 8
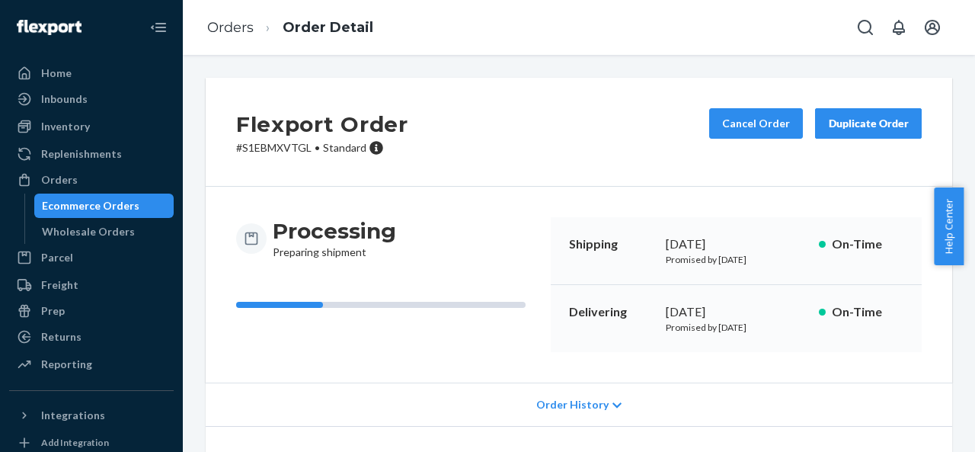
scroll to position [247, 0]
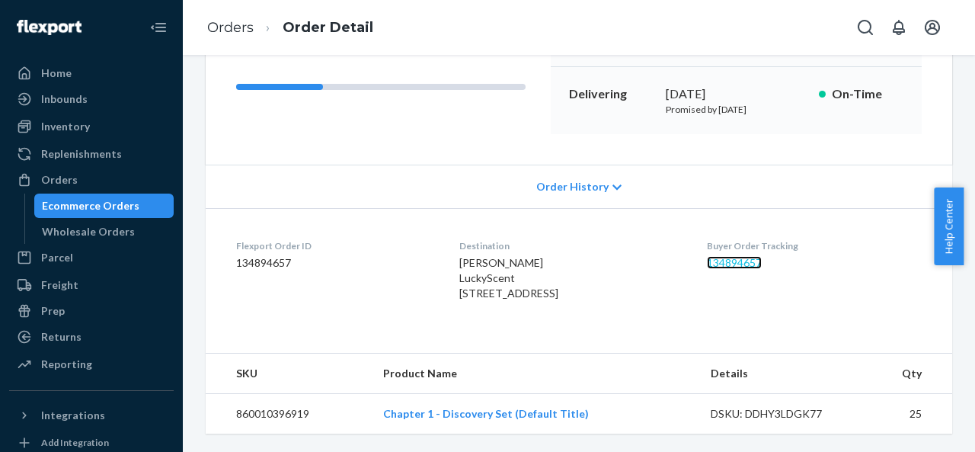
click at [727, 256] on link "134894657" at bounding box center [734, 262] width 55 height 13
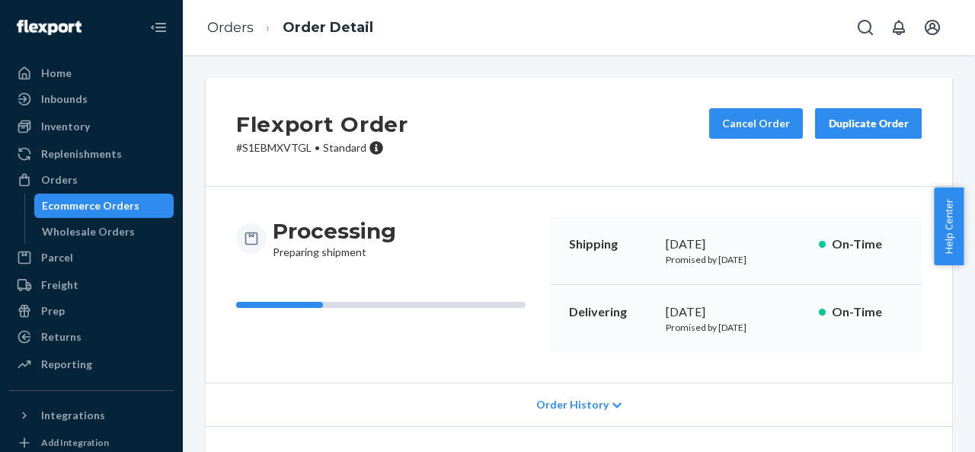
click at [879, 134] on button "Duplicate Order" at bounding box center [868, 123] width 107 height 30
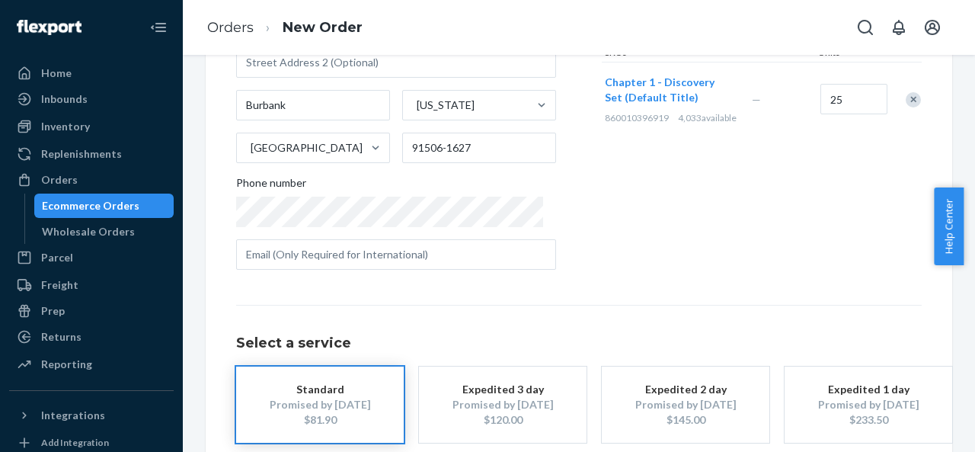
scroll to position [317, 0]
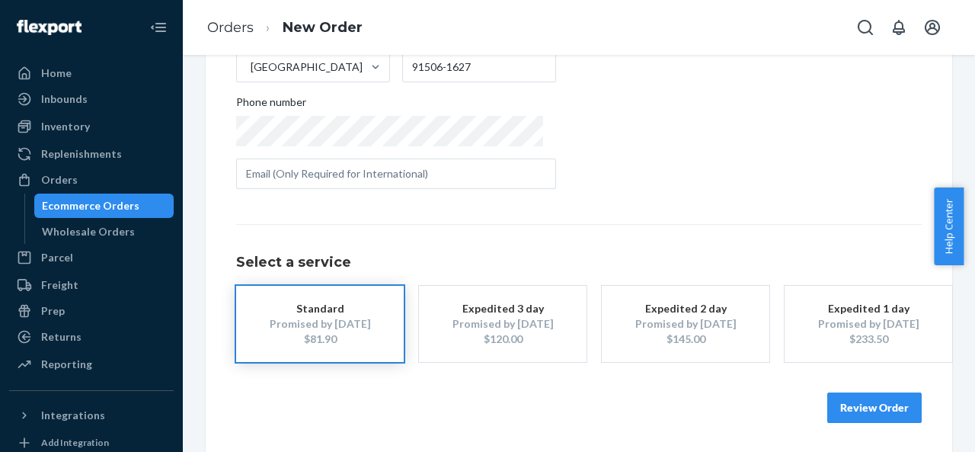
click at [846, 401] on button "Review Order" at bounding box center [874, 407] width 94 height 30
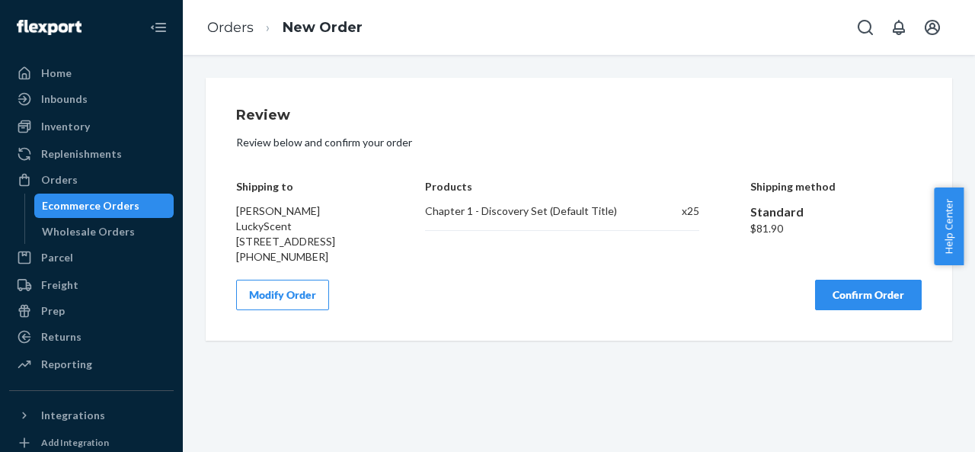
click at [868, 310] on button "Confirm Order" at bounding box center [868, 295] width 107 height 30
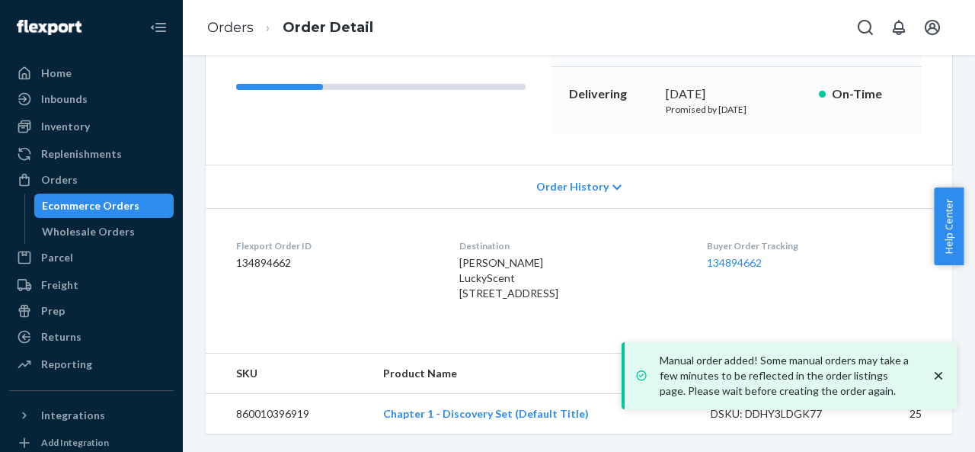
scroll to position [247, 0]
click at [762, 256] on link "134894662" at bounding box center [734, 262] width 55 height 13
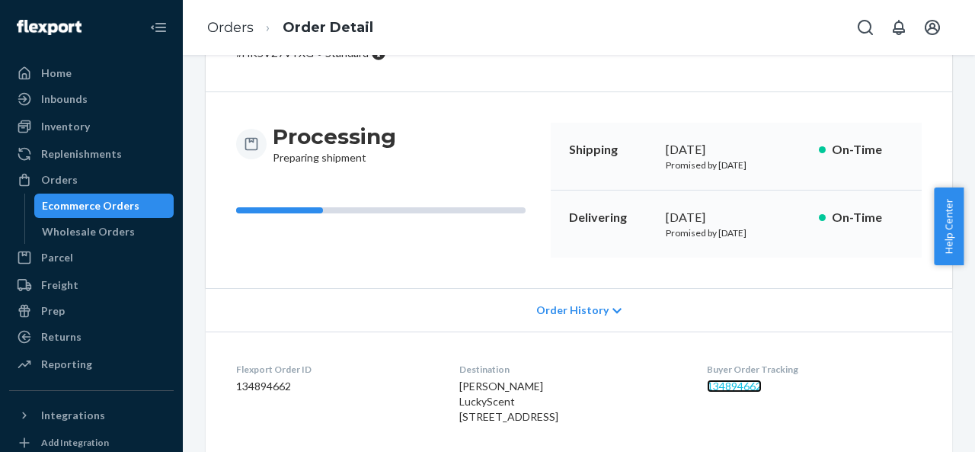
scroll to position [0, 0]
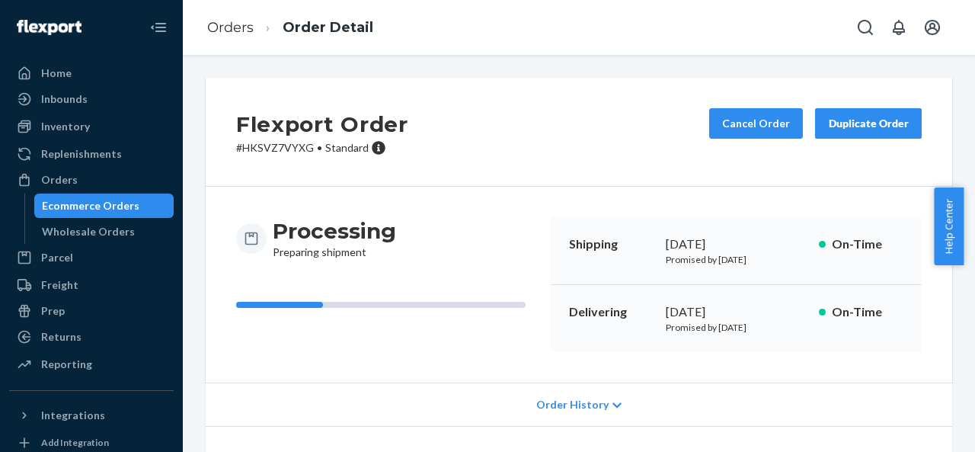
click at [839, 114] on button "Duplicate Order" at bounding box center [868, 123] width 107 height 30
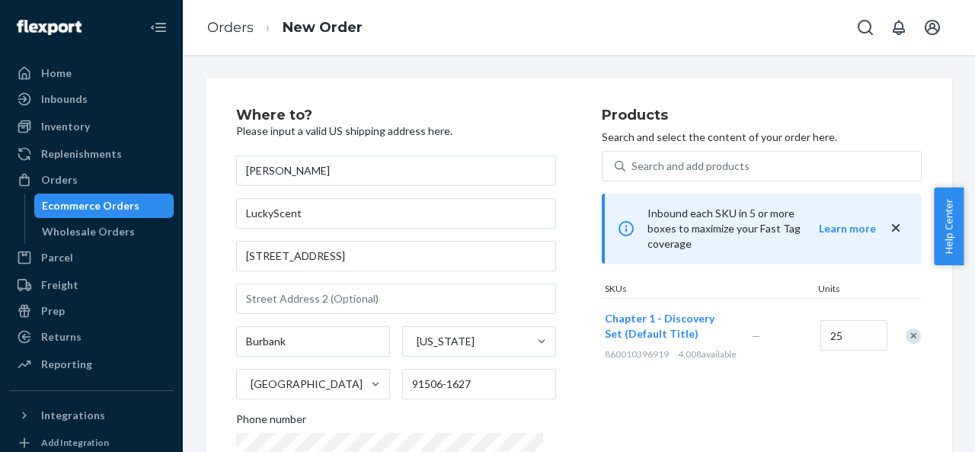
click at [891, 331] on div at bounding box center [905, 335] width 38 height 40
click at [906, 330] on div "Remove Item" at bounding box center [913, 335] width 15 height 15
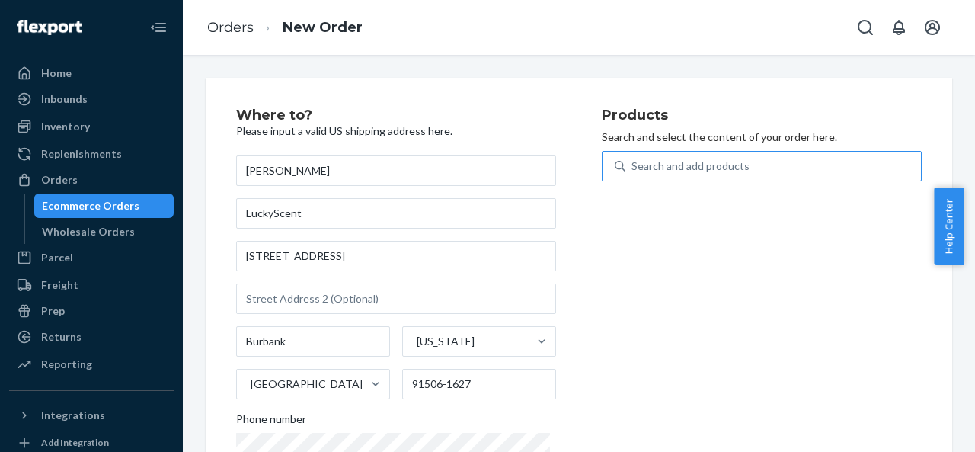
click at [657, 167] on div "Search and add products" at bounding box center [691, 165] width 118 height 15
click at [633, 167] on input "Search and add products" at bounding box center [633, 165] width 2 height 15
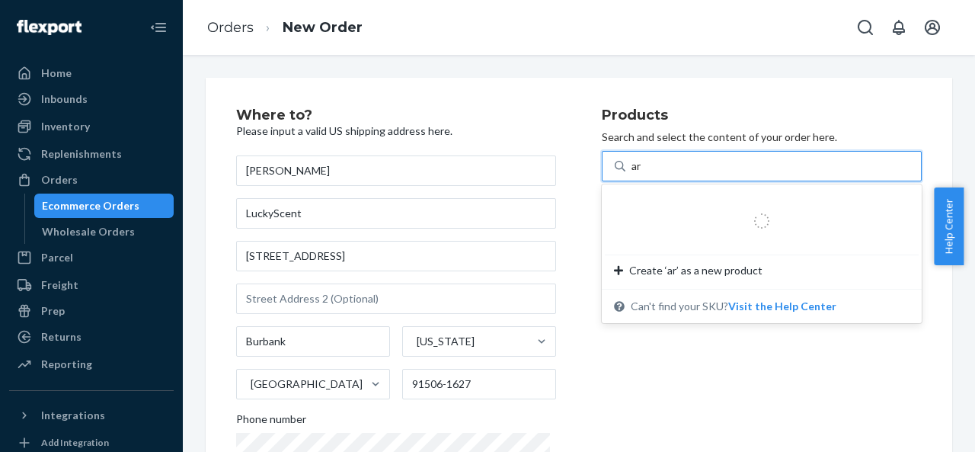
type input "ara"
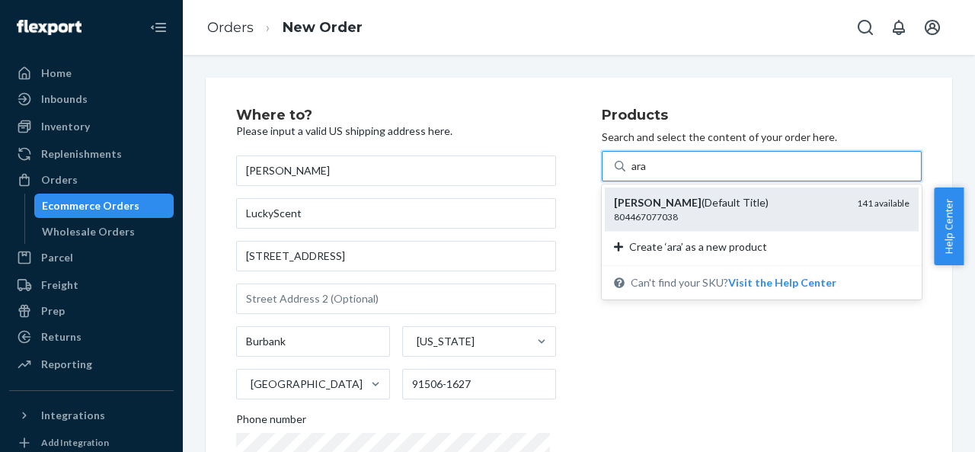
click at [670, 206] on div "[PERSON_NAME] (Default Title)" at bounding box center [729, 202] width 231 height 15
click at [648, 174] on input "ara" at bounding box center [640, 165] width 17 height 15
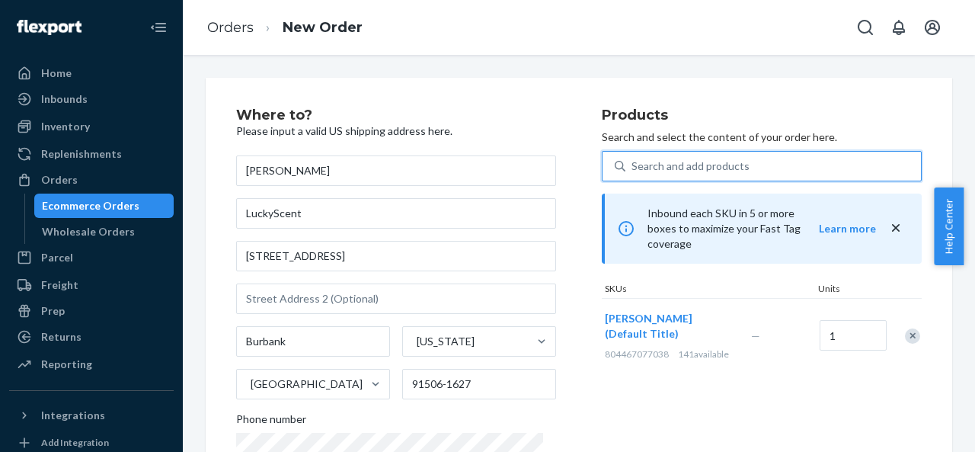
click at [737, 174] on div "Search and add products ara" at bounding box center [773, 165] width 296 height 27
click at [633, 174] on input "ara" at bounding box center [633, 165] width 2 height 15
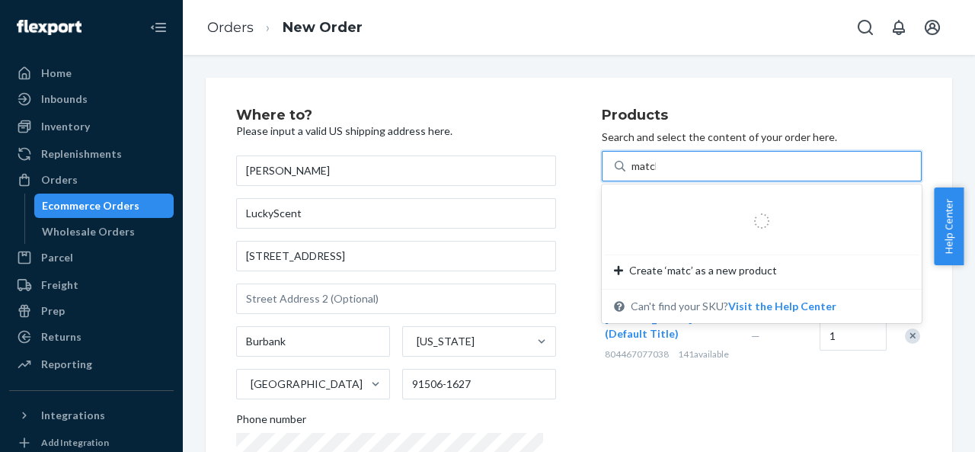
type input "matcha"
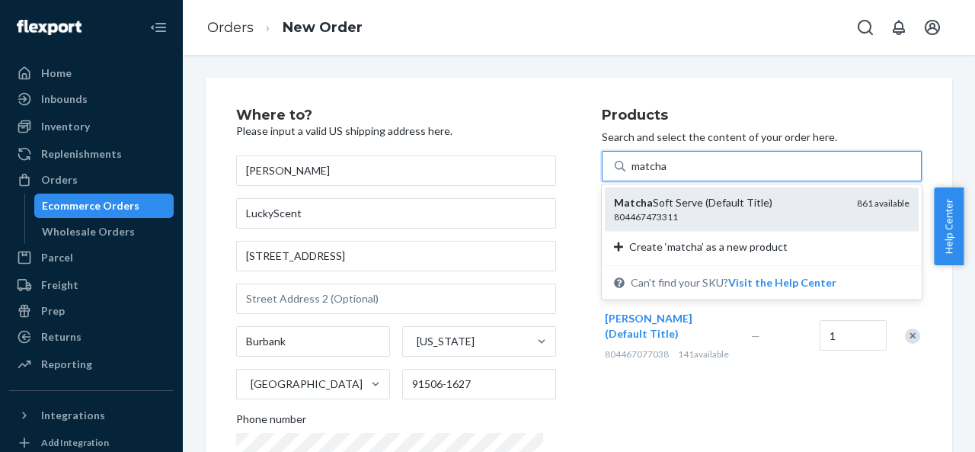
click at [736, 193] on div "Matcha Soft Serve (Default Title) 804467473311 861 available" at bounding box center [762, 208] width 314 height 43
click at [667, 174] on input "matcha" at bounding box center [650, 165] width 36 height 15
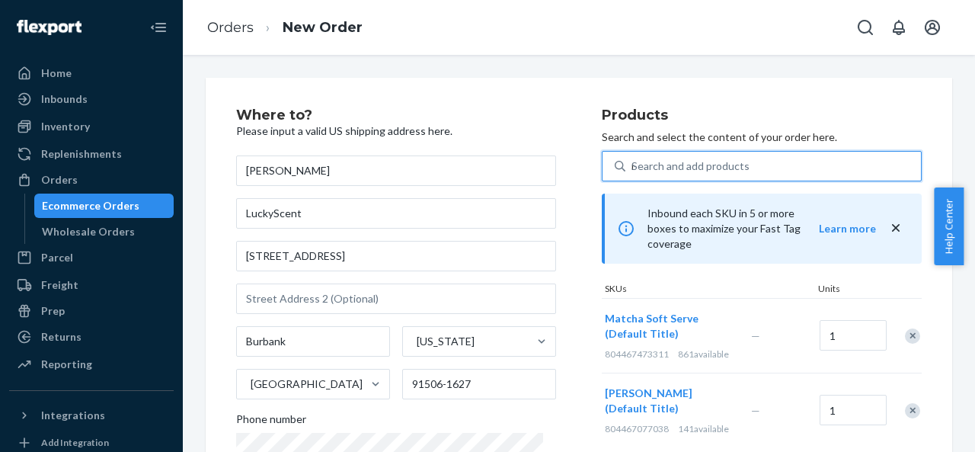
click at [723, 162] on div "Search and add products" at bounding box center [691, 165] width 118 height 15
click at [633, 162] on input "matcha" at bounding box center [633, 165] width 2 height 15
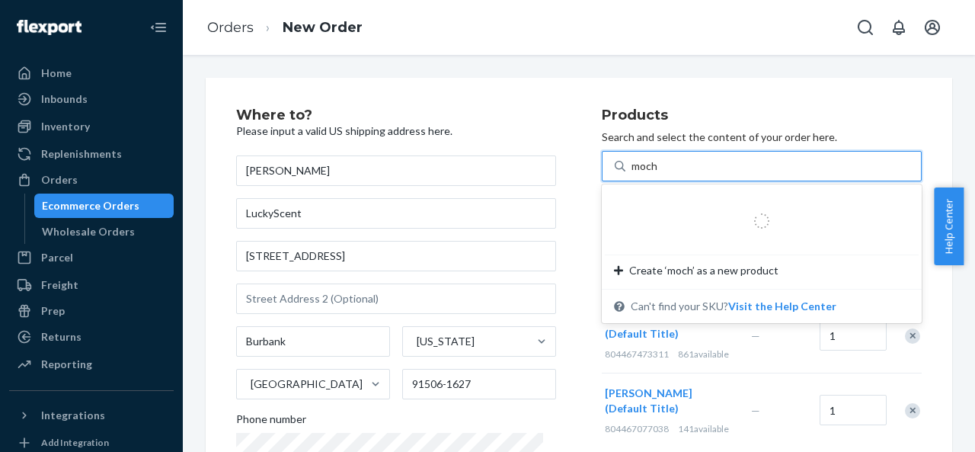
type input "mochi"
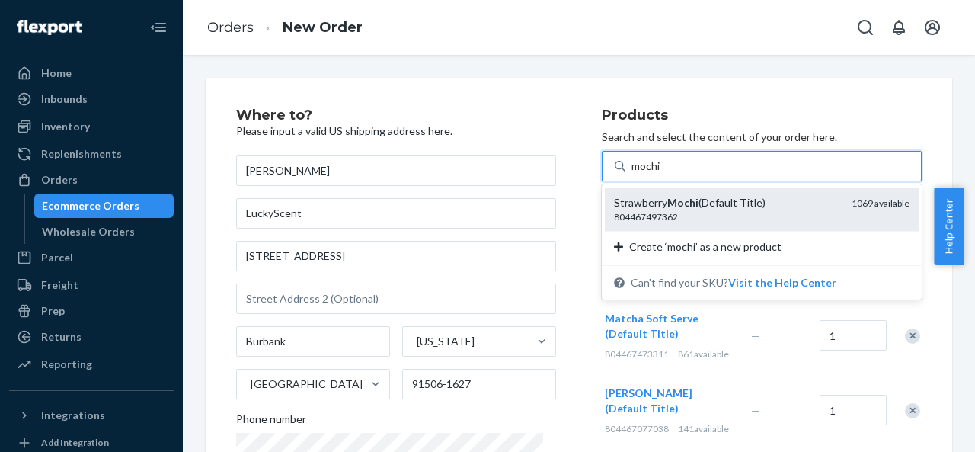
click at [719, 200] on div "Strawberry Mochi (Default Title)" at bounding box center [726, 202] width 225 height 15
click at [661, 174] on input "mochi" at bounding box center [647, 165] width 30 height 15
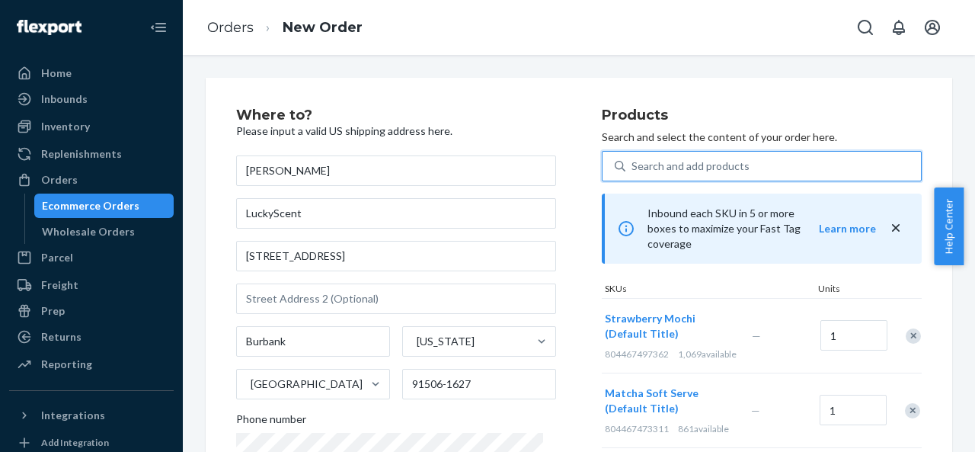
click at [718, 163] on div "Search and add products" at bounding box center [691, 165] width 118 height 15
click at [633, 163] on input "mochi" at bounding box center [633, 165] width 2 height 15
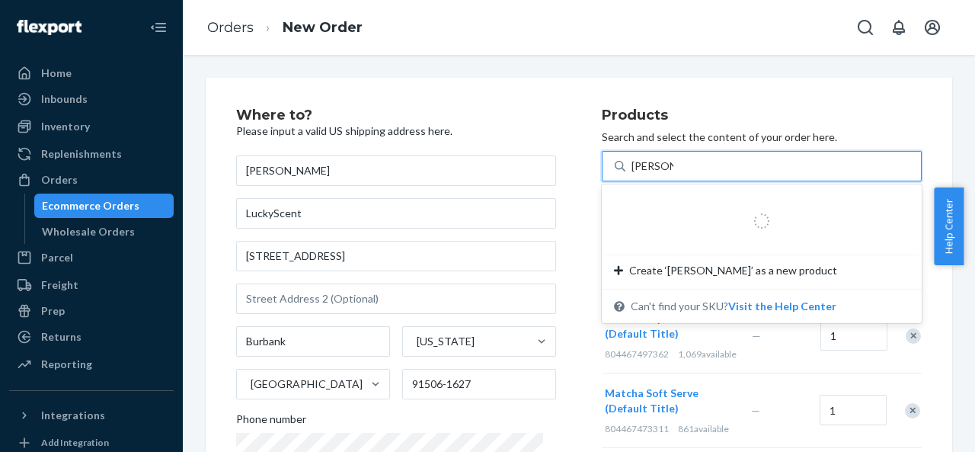
type input "white rice"
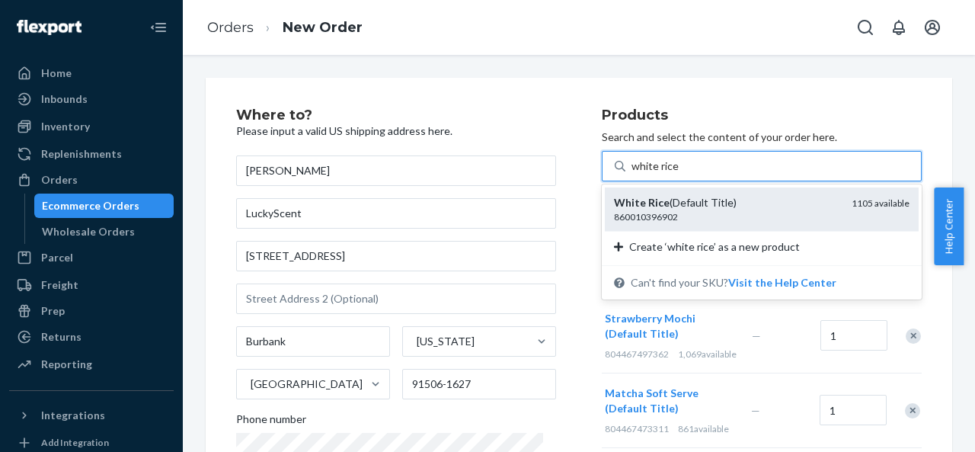
click at [706, 219] on div "860010396902" at bounding box center [726, 216] width 225 height 13
click at [679, 174] on input "white rice" at bounding box center [655, 165] width 47 height 15
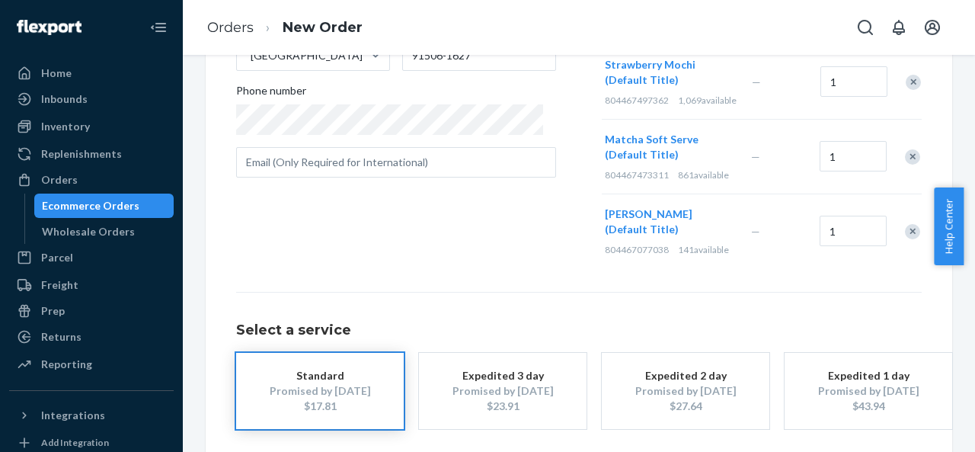
scroll to position [379, 0]
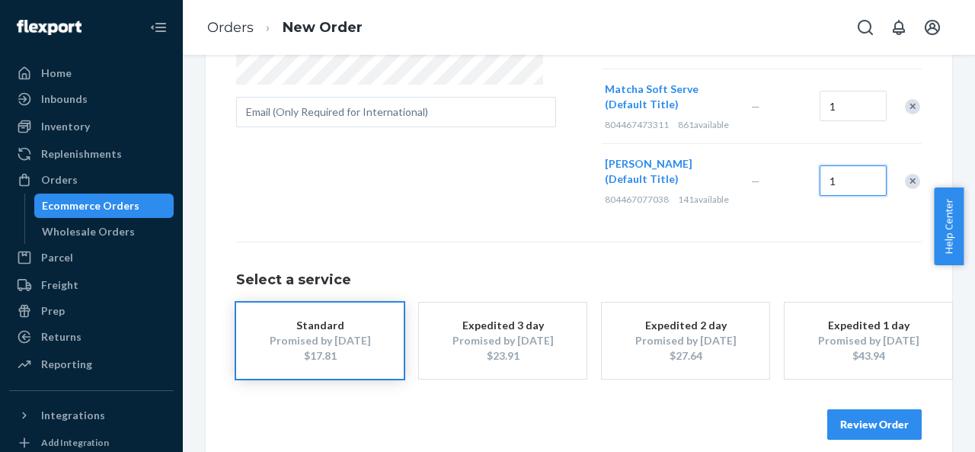
click at [823, 165] on input "1" at bounding box center [853, 180] width 67 height 30
type input "2"
click at [834, 117] on div "1" at bounding box center [851, 106] width 69 height 62
click at [839, 101] on input "1" at bounding box center [853, 106] width 67 height 30
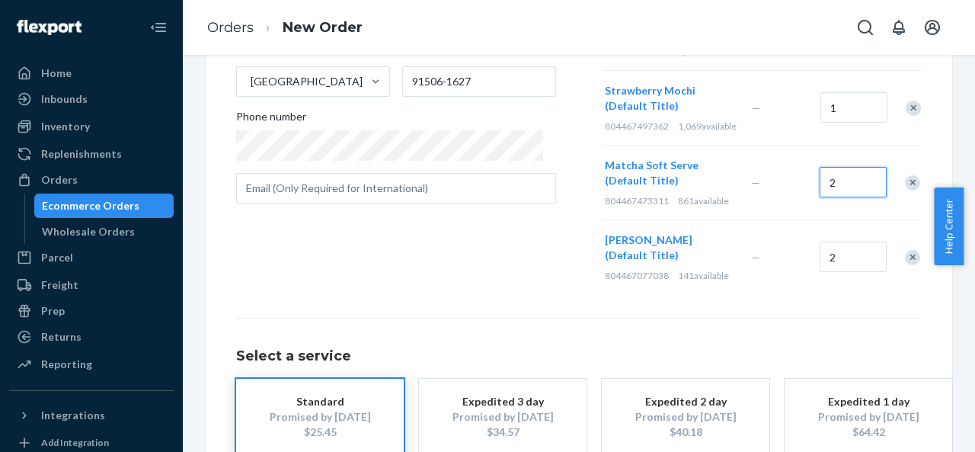
type input "2"
click at [839, 101] on input "1" at bounding box center [853, 107] width 67 height 30
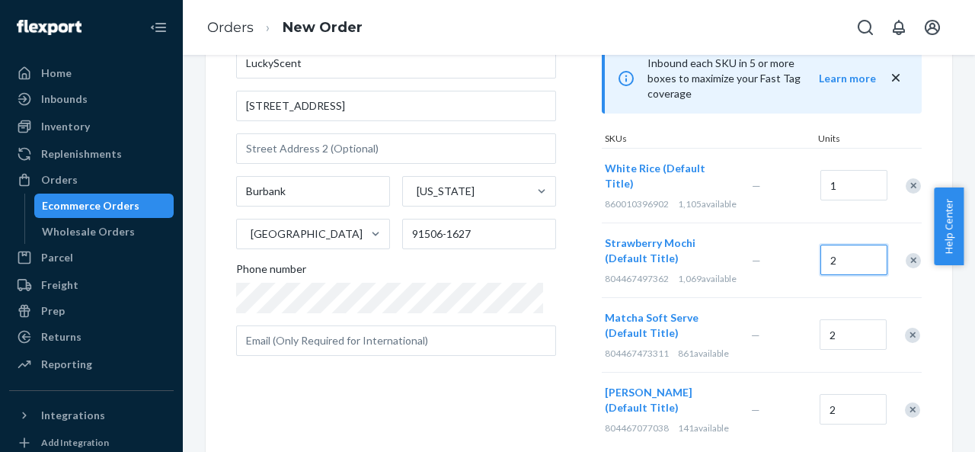
type input "2"
click at [831, 178] on input "1" at bounding box center [853, 185] width 67 height 30
type input "2"
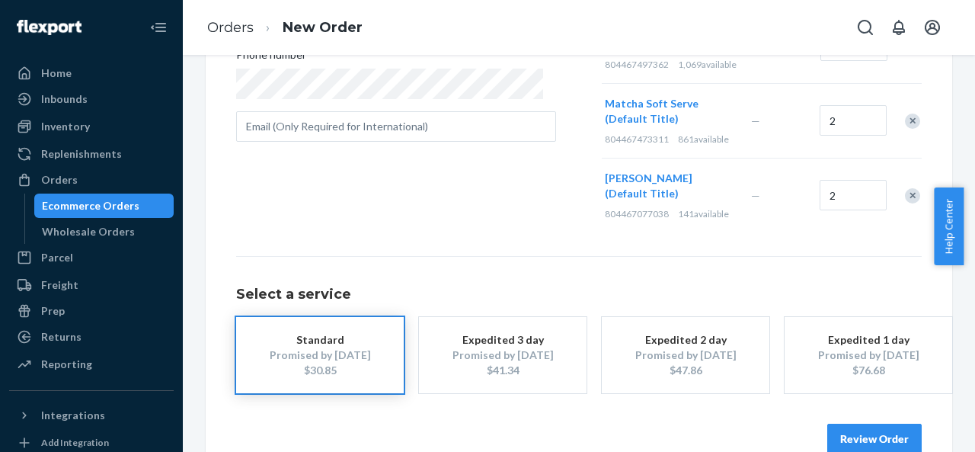
scroll to position [379, 0]
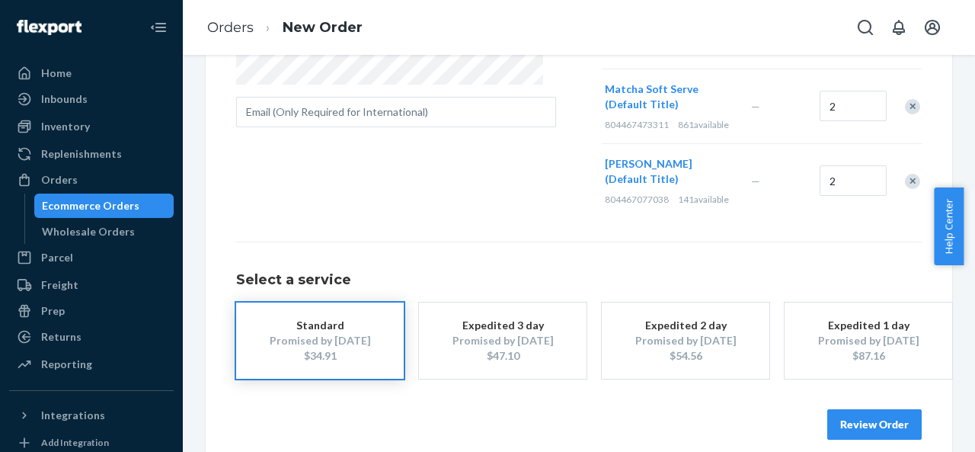
click at [857, 409] on button "Review Order" at bounding box center [874, 424] width 94 height 30
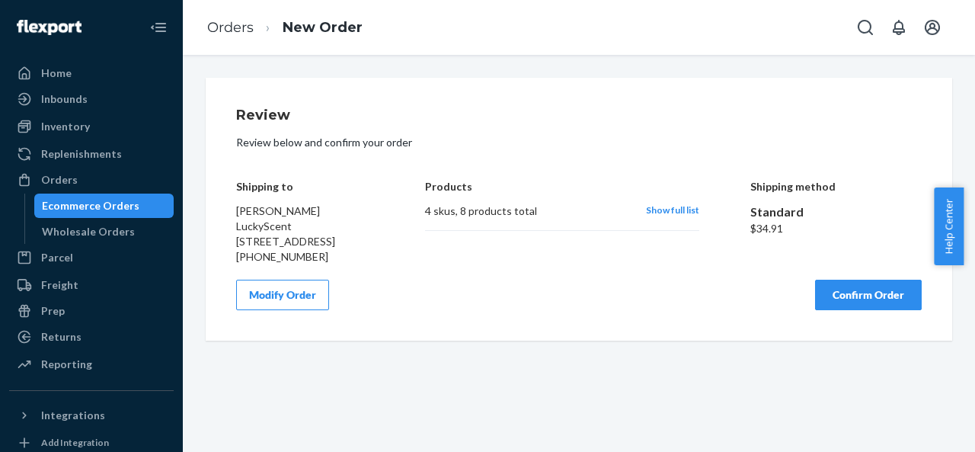
click at [648, 218] on div "Show full list" at bounding box center [672, 210] width 53 height 15
click at [649, 209] on span "Show full list" at bounding box center [672, 209] width 53 height 11
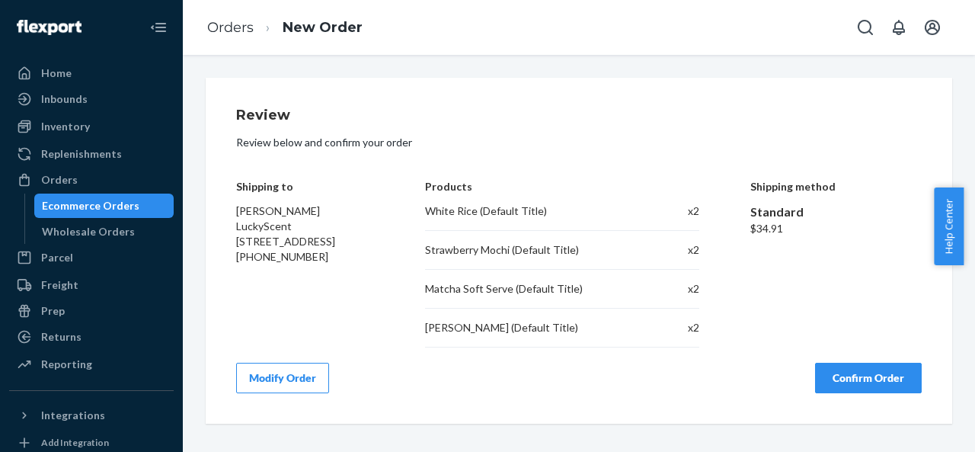
click at [891, 364] on button "Confirm Order" at bounding box center [868, 378] width 107 height 30
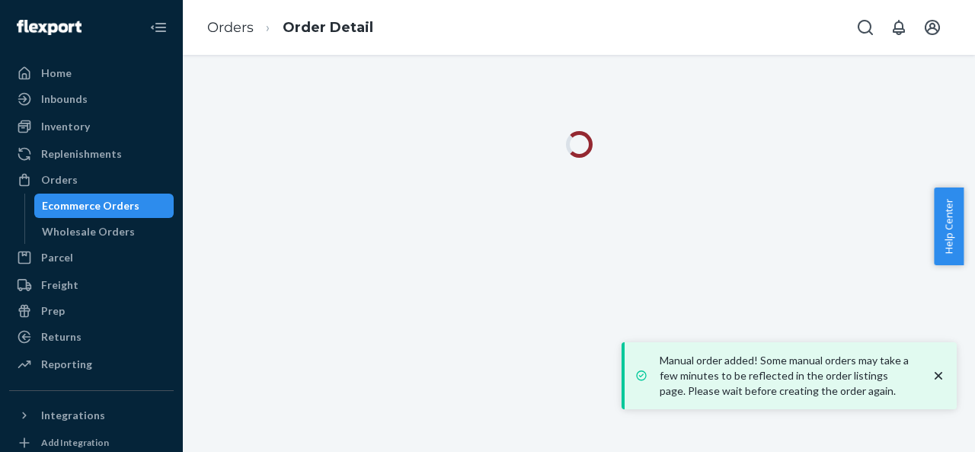
click at [945, 379] on icon "close toast" at bounding box center [938, 375] width 15 height 15
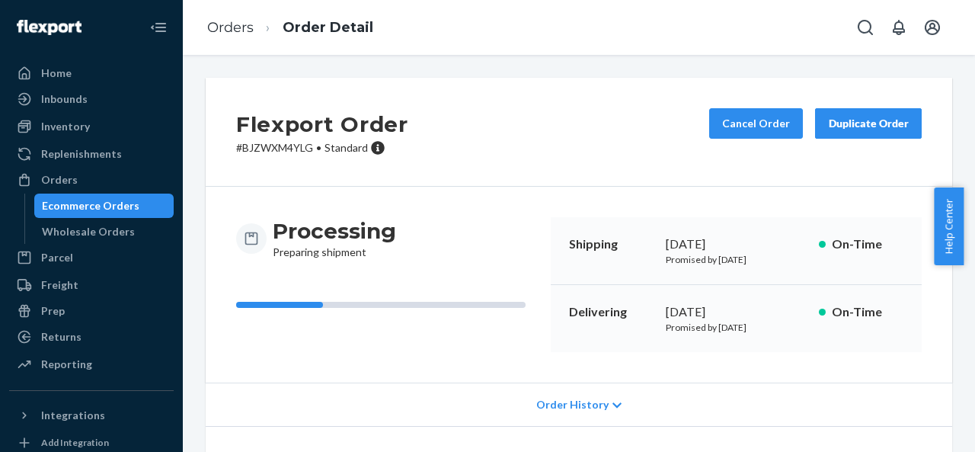
scroll to position [366, 0]
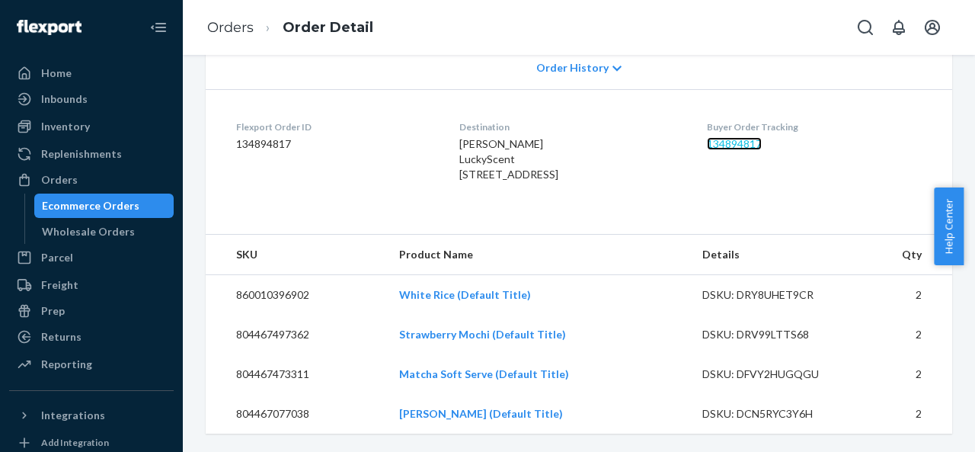
click at [733, 137] on link "134894817" at bounding box center [734, 143] width 55 height 13
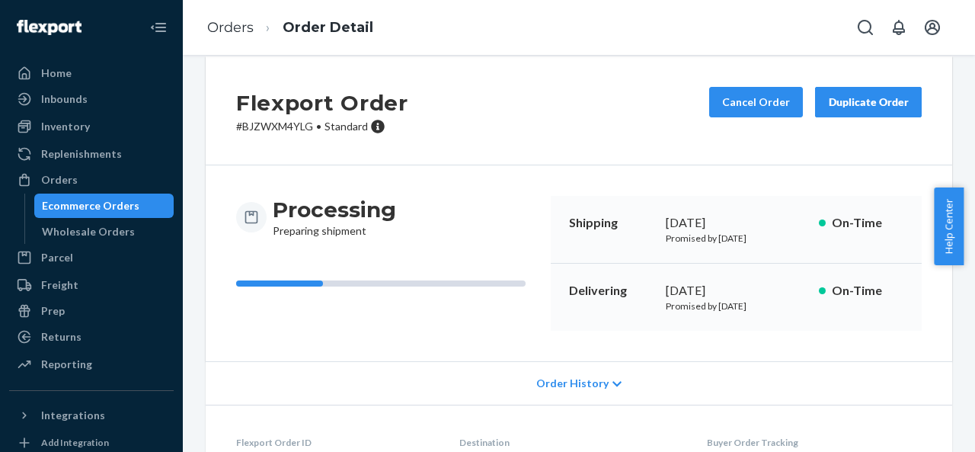
scroll to position [0, 0]
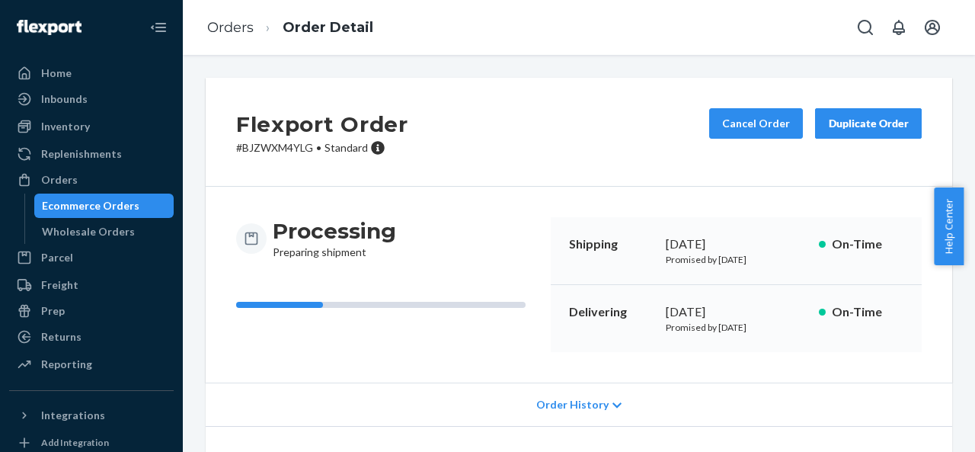
click at [864, 115] on button "Duplicate Order" at bounding box center [868, 123] width 107 height 30
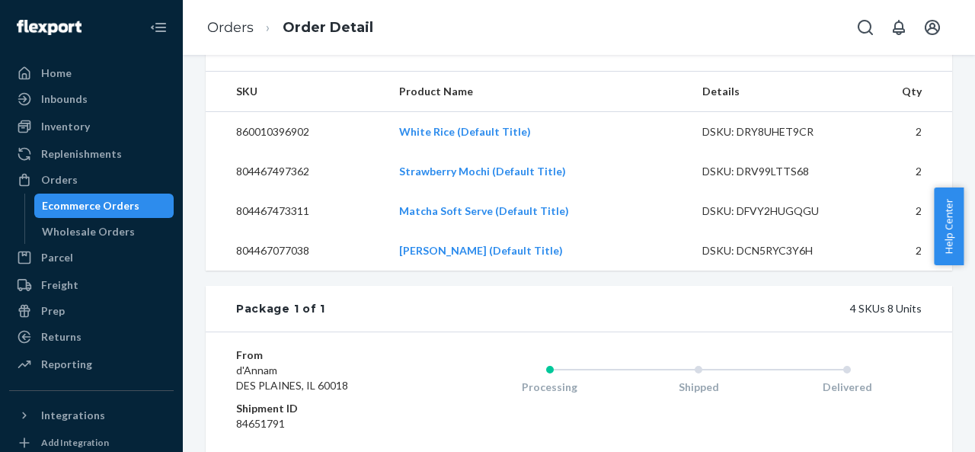
scroll to position [533, 0]
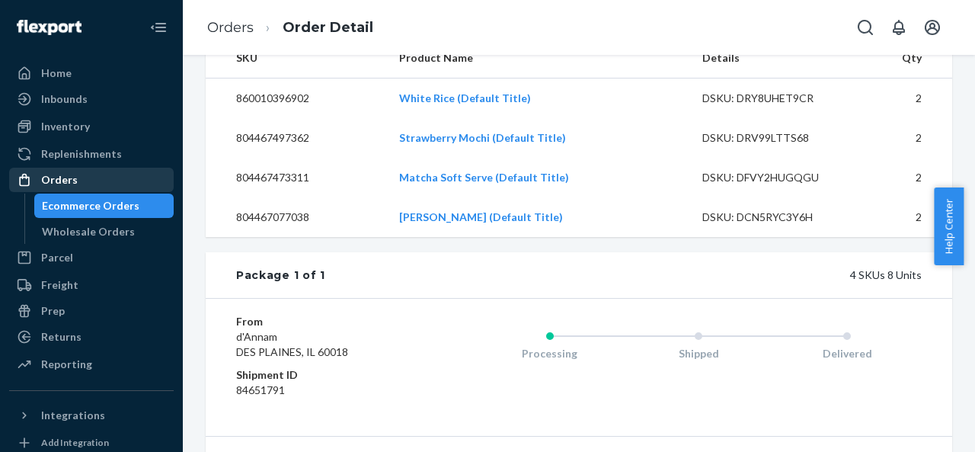
click at [71, 170] on div "Orders" at bounding box center [91, 179] width 161 height 21
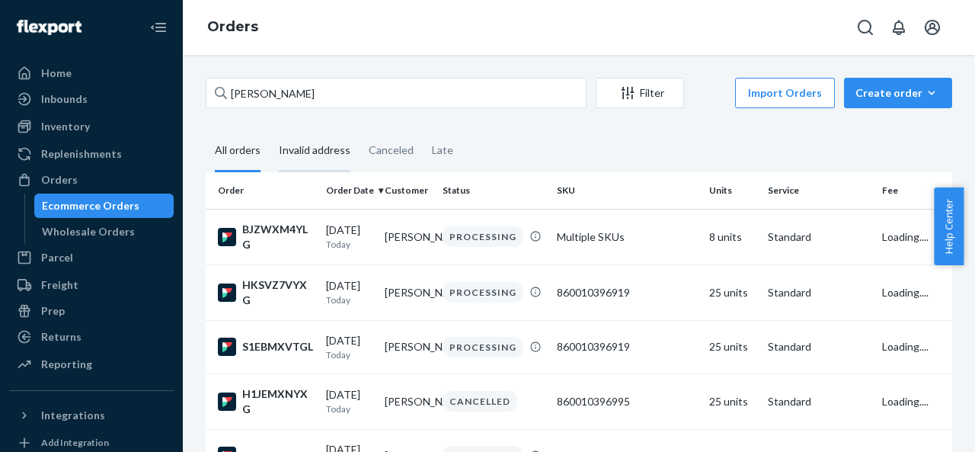
click at [298, 150] on div "Invalid address" at bounding box center [315, 151] width 72 height 42
click at [270, 130] on input "Invalid address" at bounding box center [270, 130] width 0 height 0
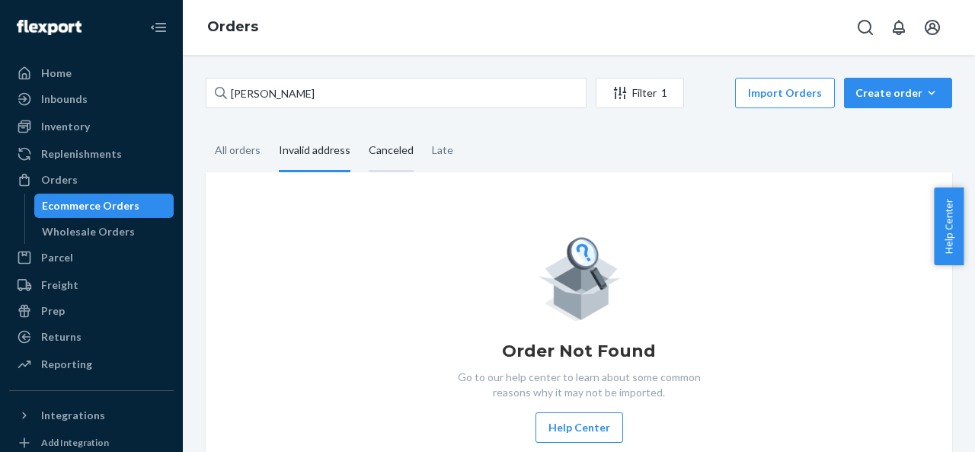
click at [375, 153] on div "Canceled" at bounding box center [391, 151] width 45 height 42
click at [360, 130] on input "Canceled" at bounding box center [360, 130] width 0 height 0
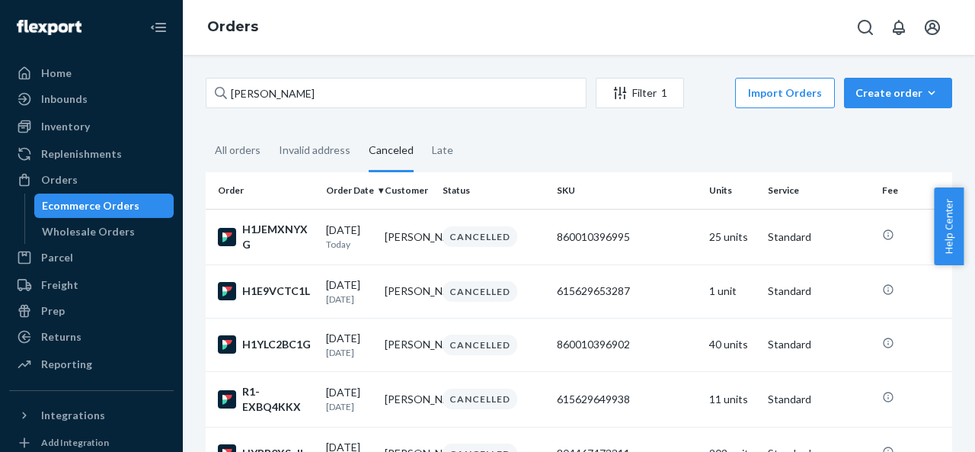
click at [296, 110] on div "franco Filter 1 Import Orders Create order Ecommerce order Removal order" at bounding box center [579, 95] width 747 height 34
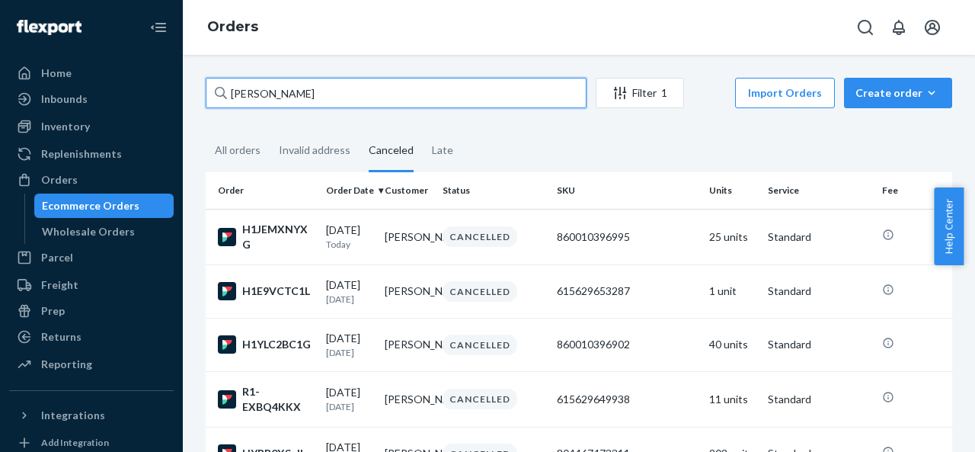
drag, startPoint x: 287, startPoint y: 100, endPoint x: 189, endPoint y: 98, distance: 98.3
click at [189, 98] on div "franco Filter 1 Import Orders Create order Ecommerce order Removal order All or…" at bounding box center [579, 253] width 792 height 397
